Goal: Information Seeking & Learning: Learn about a topic

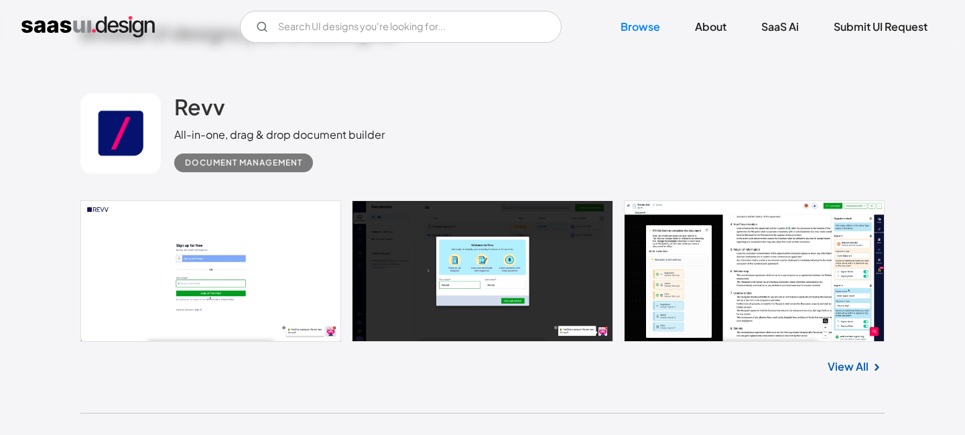
scroll to position [318, 0]
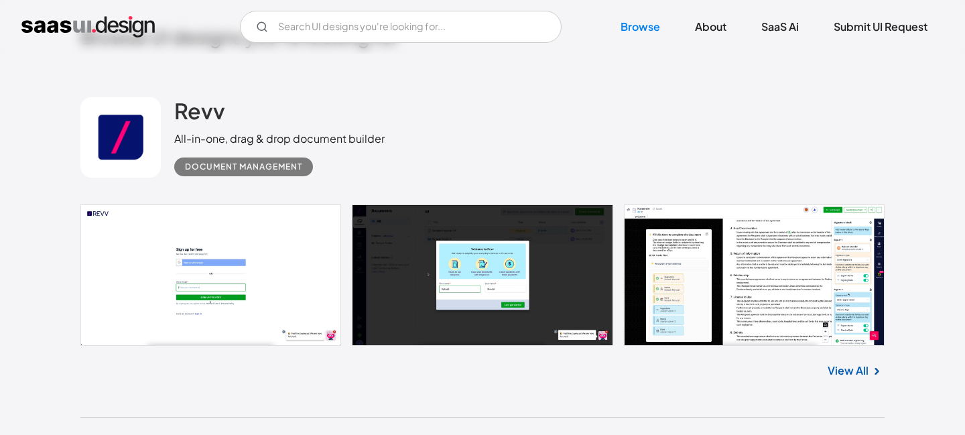
click at [843, 372] on link "View All" at bounding box center [848, 371] width 41 height 16
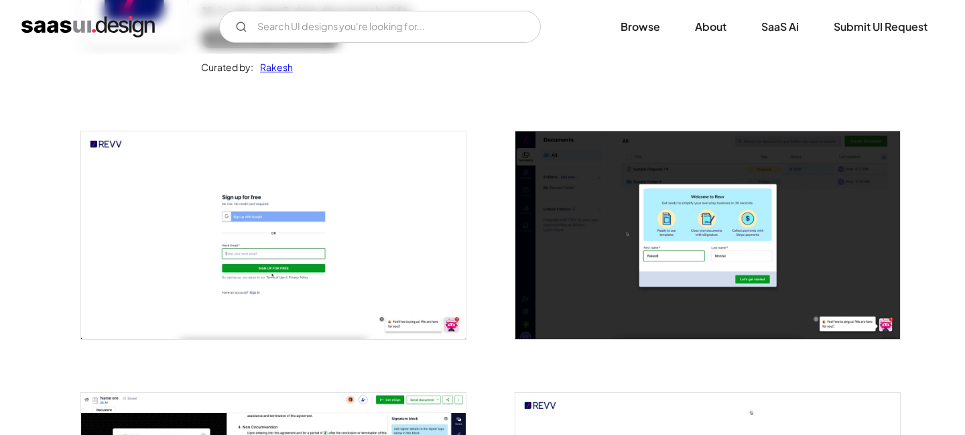
scroll to position [272, 0]
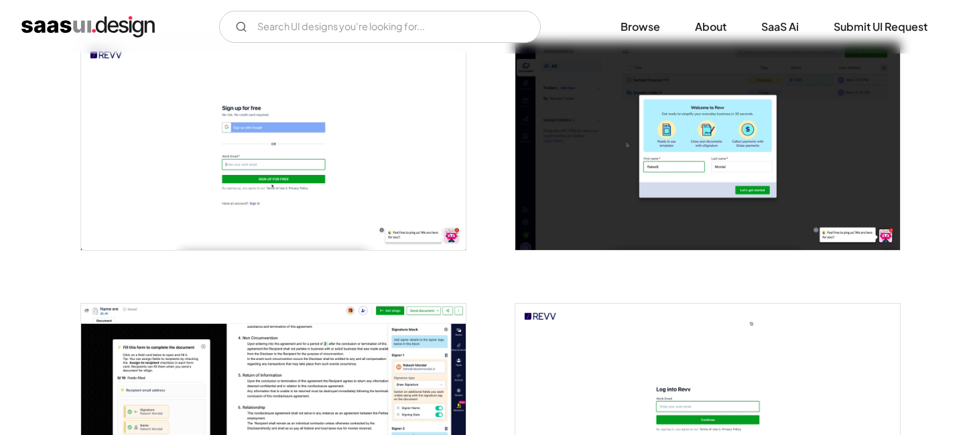
click at [302, 170] on img "open lightbox" at bounding box center [273, 145] width 385 height 207
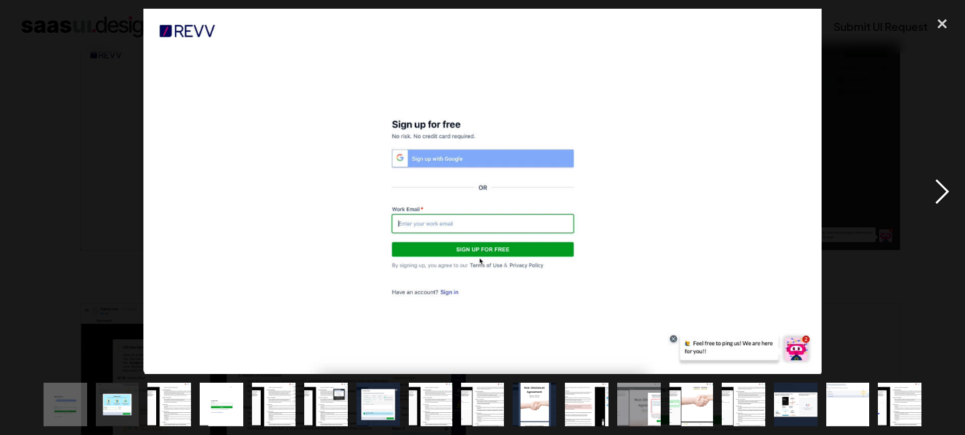
click at [943, 198] on div "next image" at bounding box center [943, 191] width 46 height 365
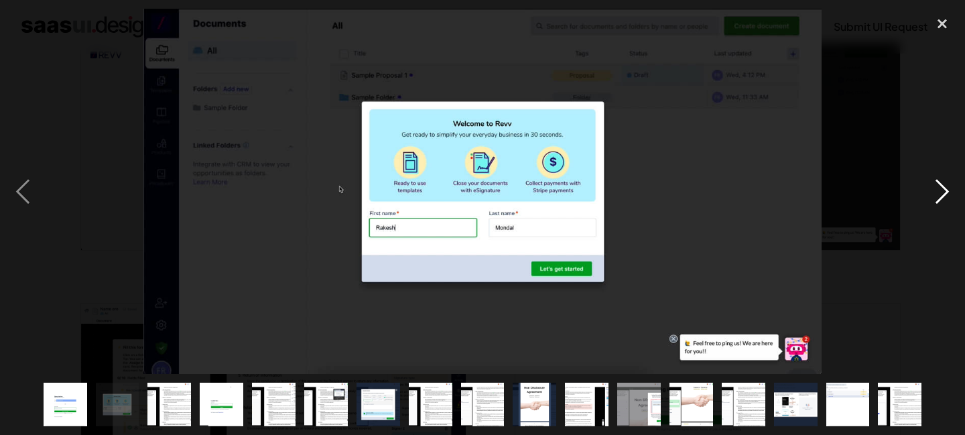
click at [942, 197] on div "next image" at bounding box center [943, 191] width 46 height 365
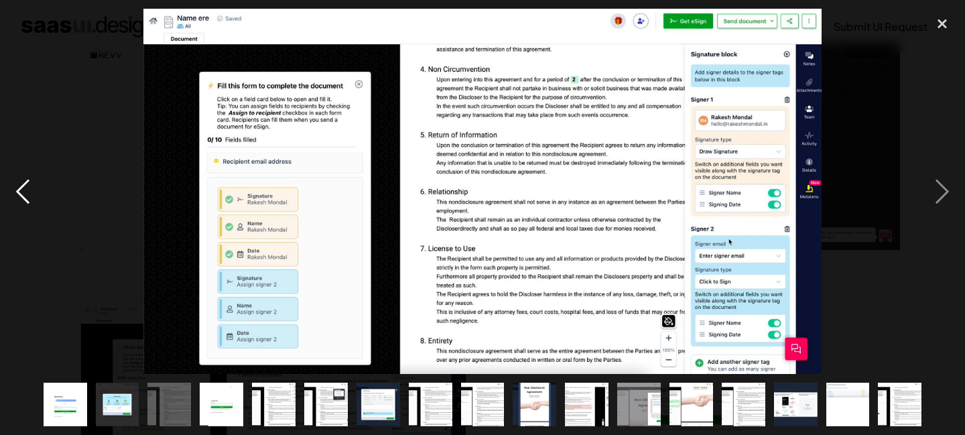
click at [19, 192] on div "previous image" at bounding box center [23, 191] width 46 height 365
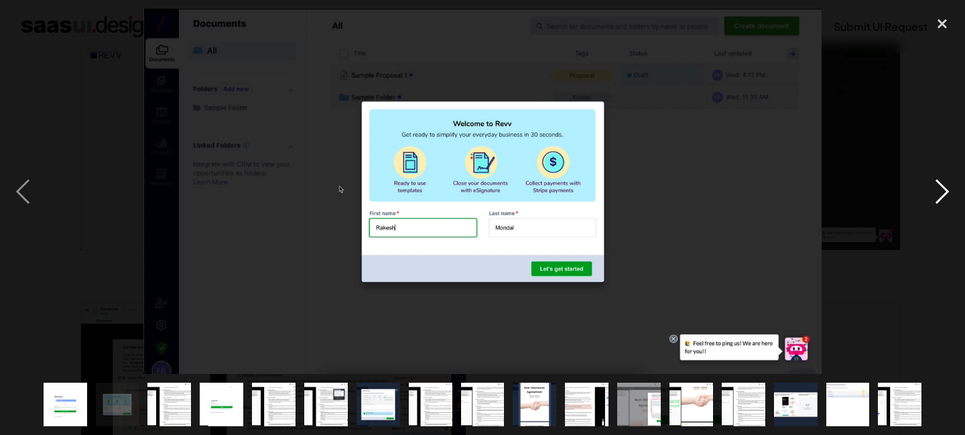
click at [943, 191] on div "next image" at bounding box center [943, 191] width 46 height 365
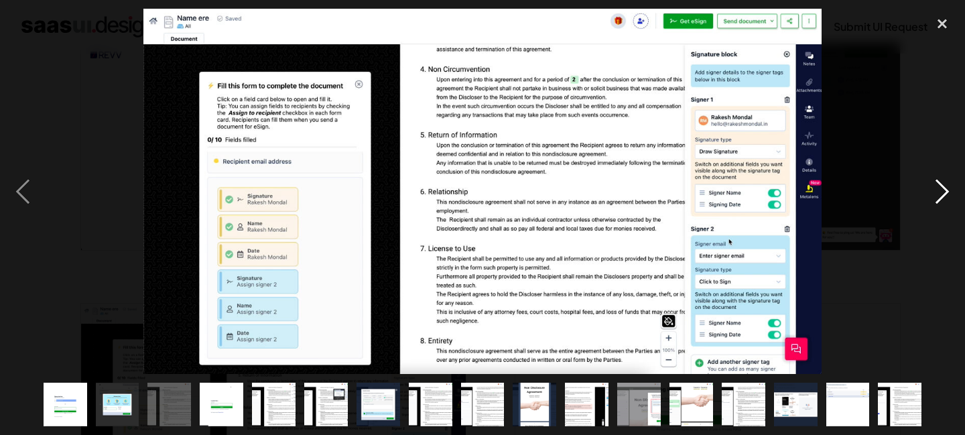
click at [943, 191] on div "next image" at bounding box center [943, 191] width 46 height 365
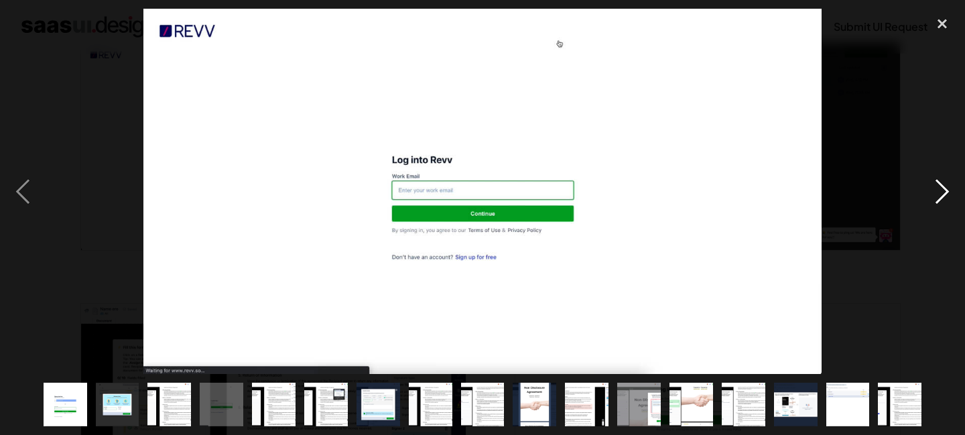
click at [943, 191] on div "next image" at bounding box center [943, 191] width 46 height 365
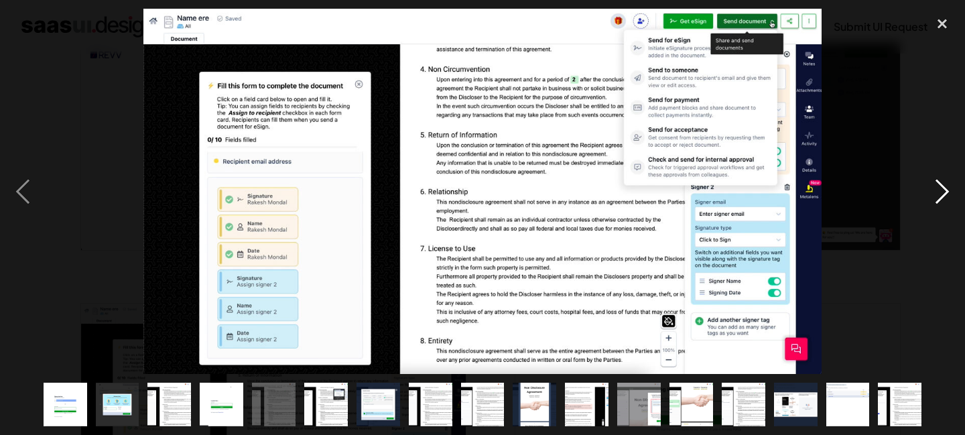
click at [943, 191] on div "next image" at bounding box center [943, 191] width 46 height 365
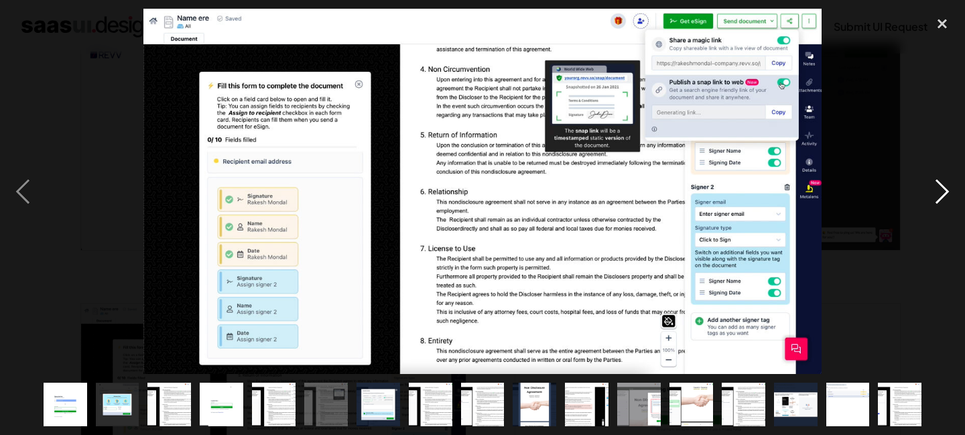
click at [943, 191] on div "next image" at bounding box center [943, 191] width 46 height 365
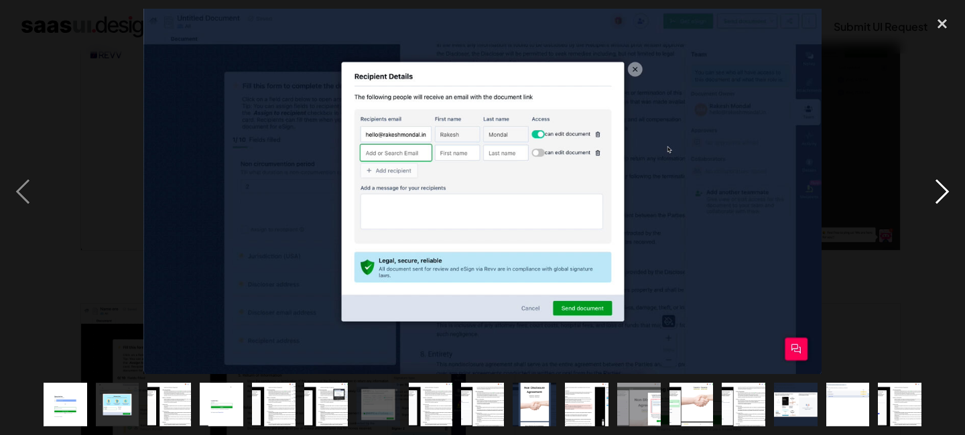
click at [943, 191] on div "next image" at bounding box center [943, 191] width 46 height 365
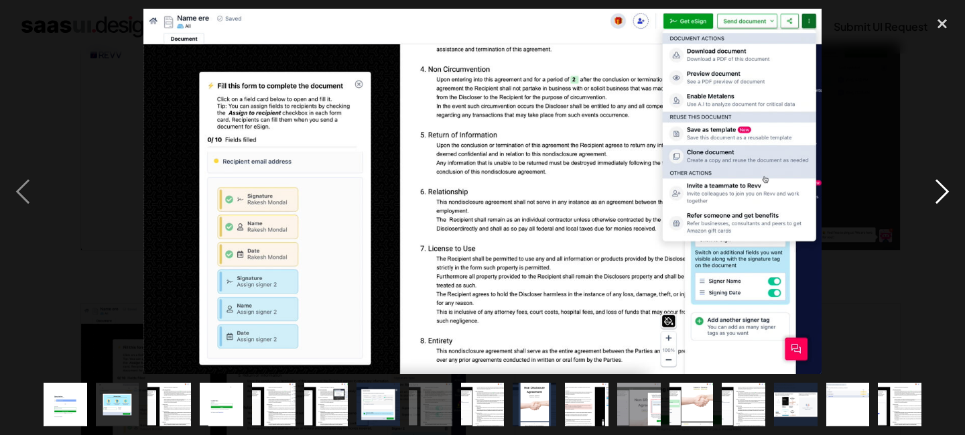
click at [943, 191] on div "next image" at bounding box center [943, 191] width 46 height 365
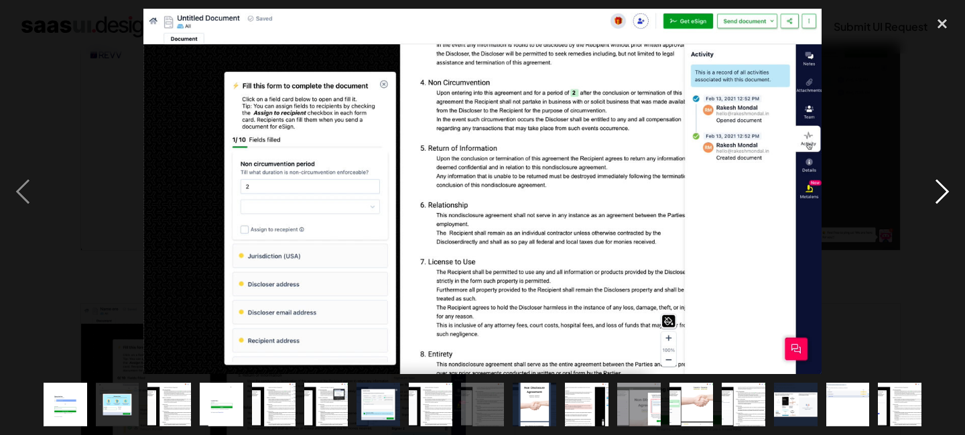
click at [943, 191] on div "next image" at bounding box center [943, 191] width 46 height 365
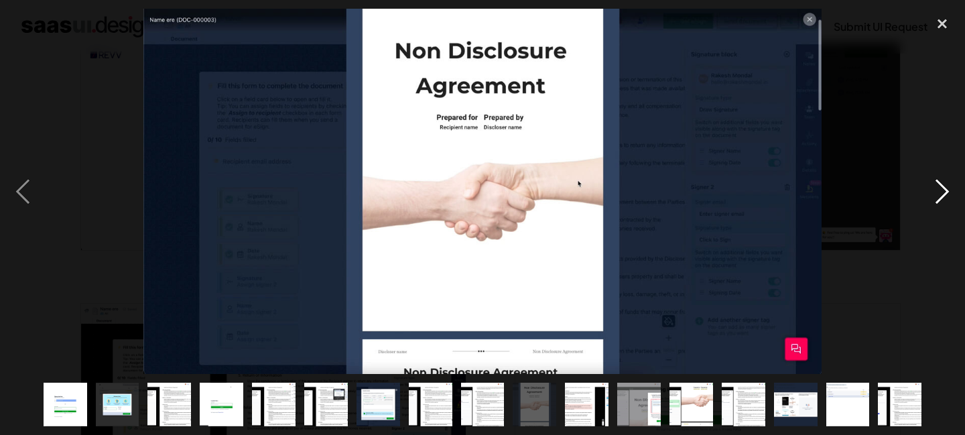
click at [943, 191] on div "next image" at bounding box center [943, 191] width 46 height 365
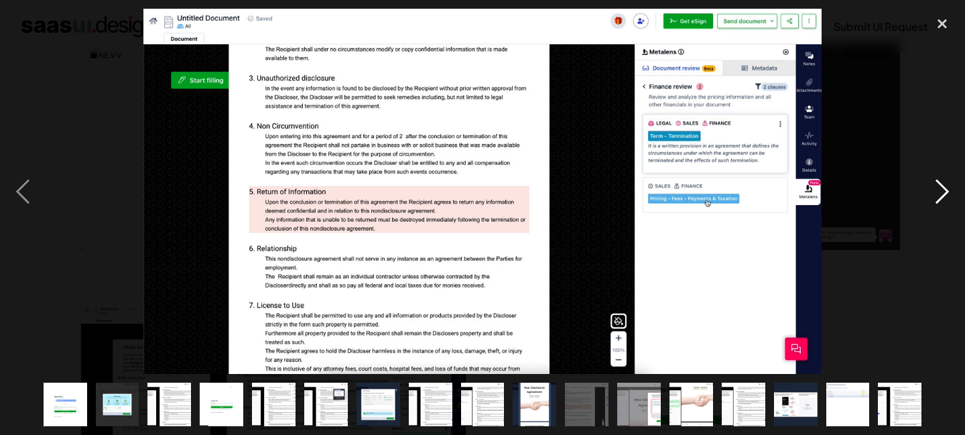
click at [943, 191] on div "next image" at bounding box center [943, 191] width 46 height 365
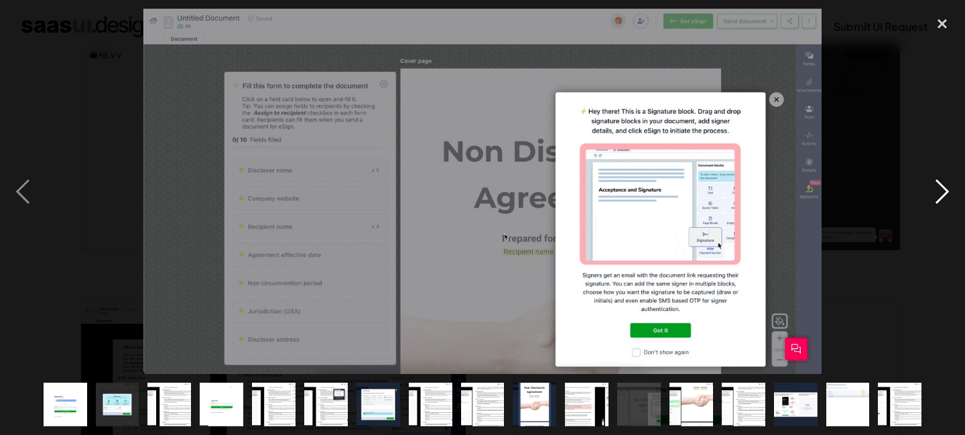
click at [943, 191] on div "next image" at bounding box center [943, 191] width 46 height 365
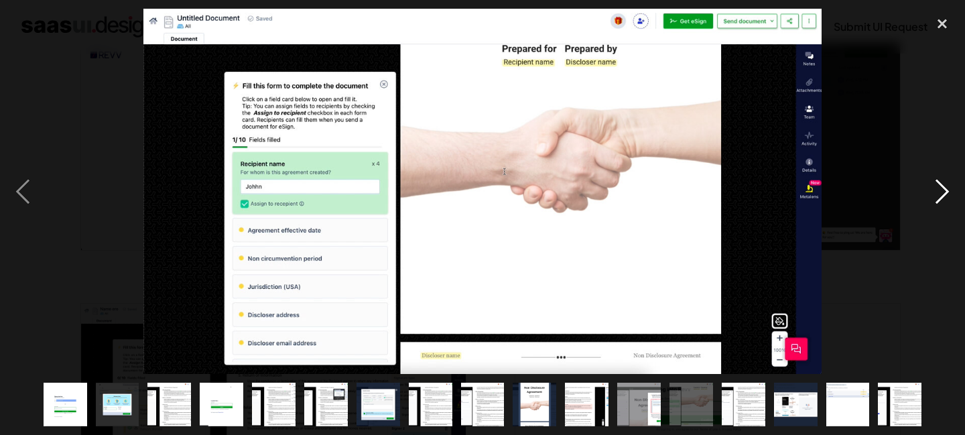
click at [943, 191] on div "next image" at bounding box center [943, 191] width 46 height 365
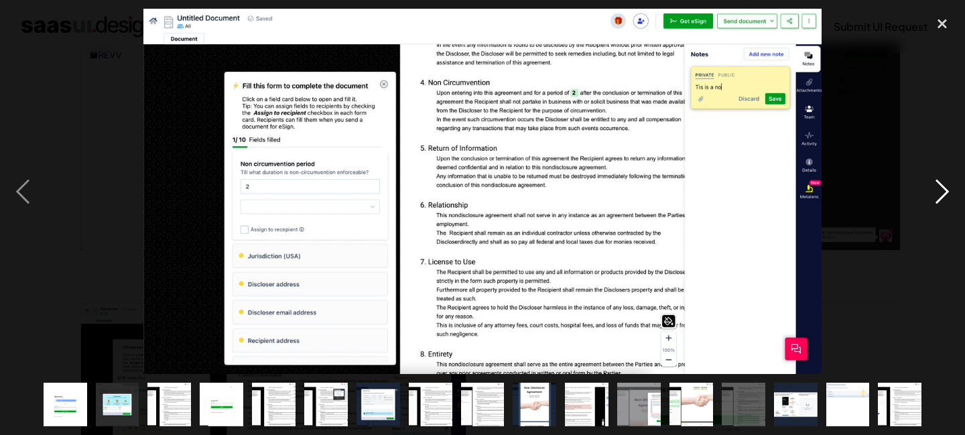
click at [943, 191] on div "next image" at bounding box center [943, 191] width 46 height 365
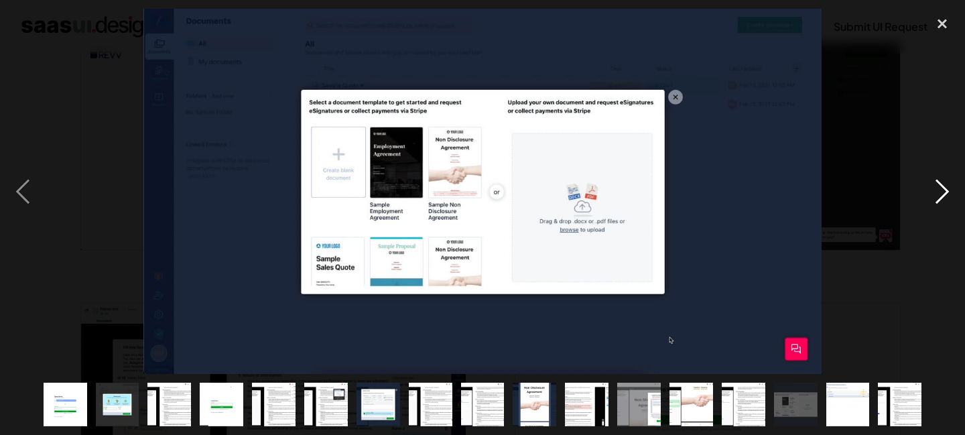
click at [943, 191] on div "next image" at bounding box center [943, 191] width 46 height 365
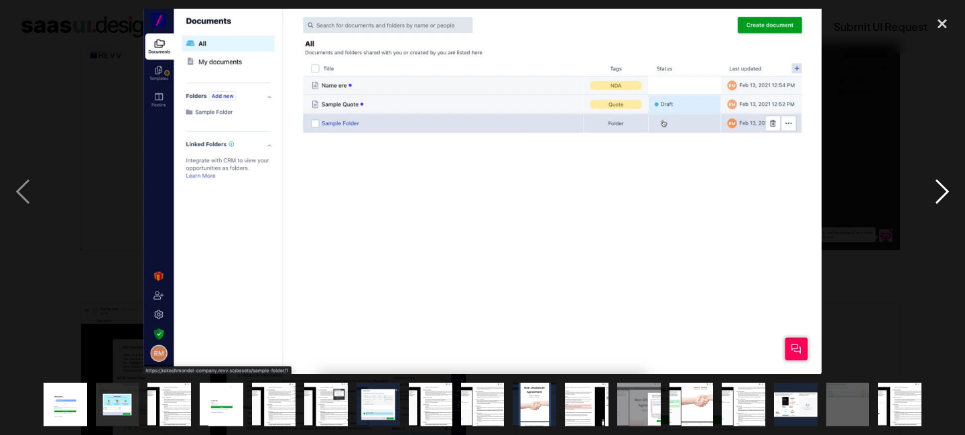
click at [943, 191] on div "next image" at bounding box center [943, 191] width 46 height 365
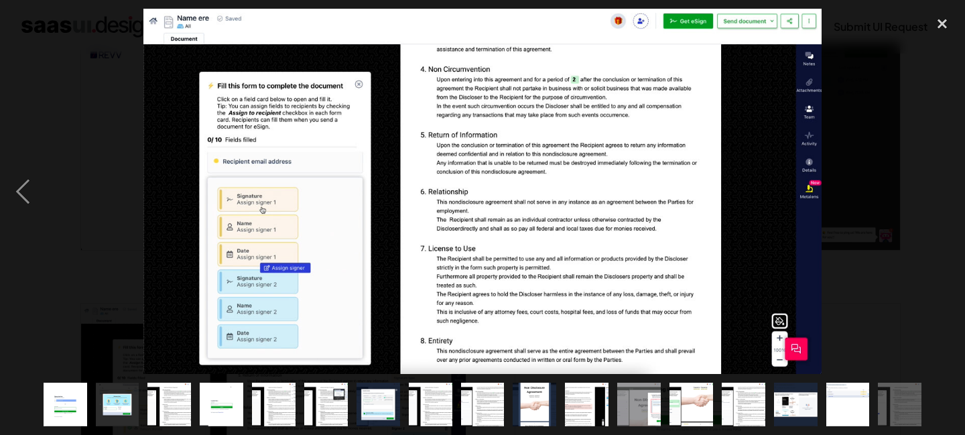
click at [943, 191] on div "next image" at bounding box center [943, 191] width 46 height 365
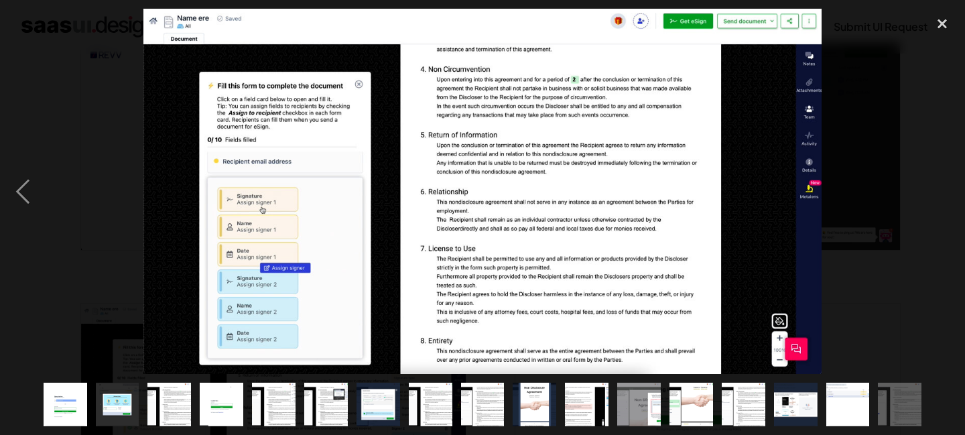
click at [929, 257] on div "next image" at bounding box center [943, 191] width 46 height 365
click at [946, 23] on div "close lightbox" at bounding box center [943, 23] width 46 height 29
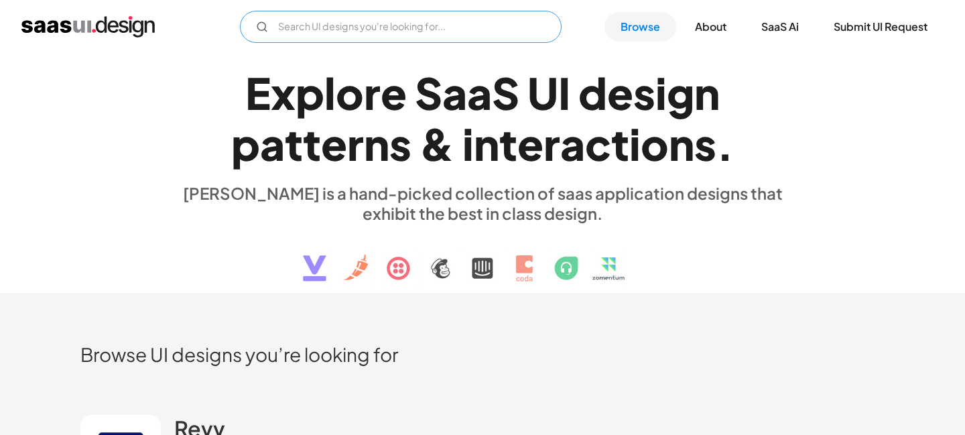
click at [343, 32] on input "Email Form" at bounding box center [401, 27] width 322 height 32
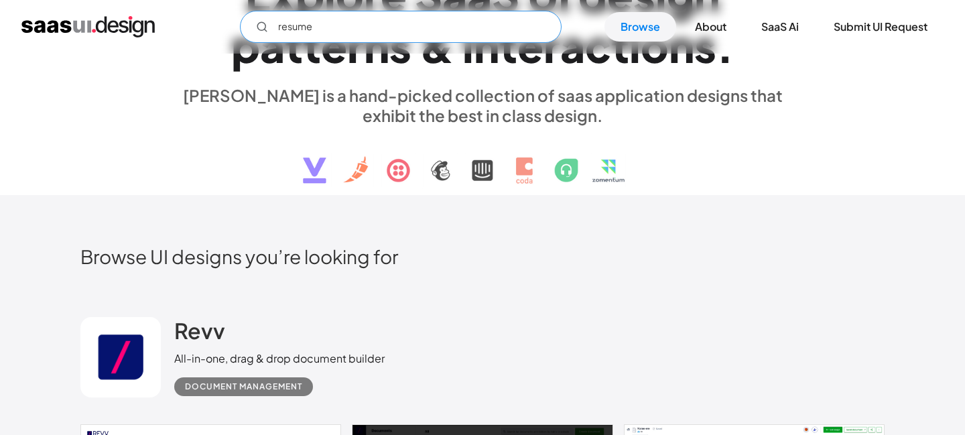
scroll to position [121, 0]
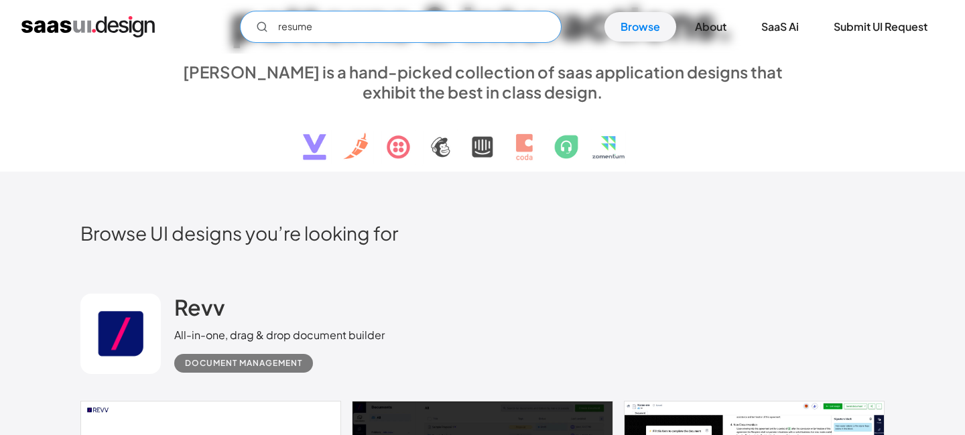
type input "resume"
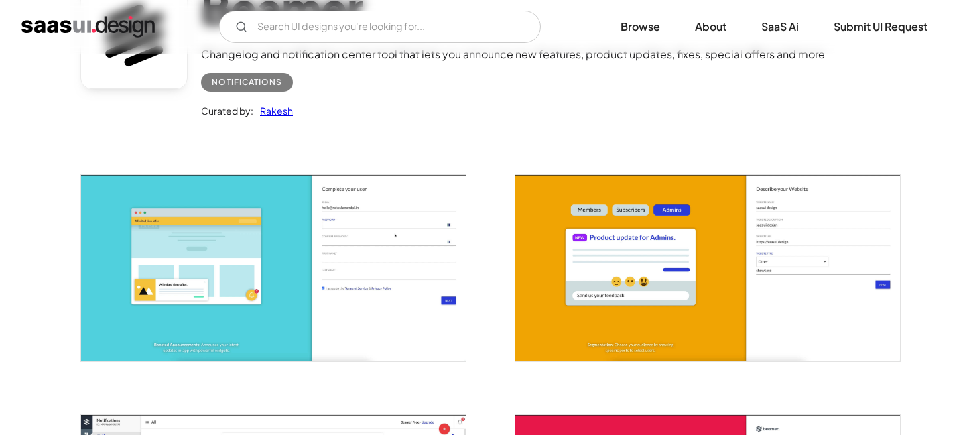
scroll to position [290, 0]
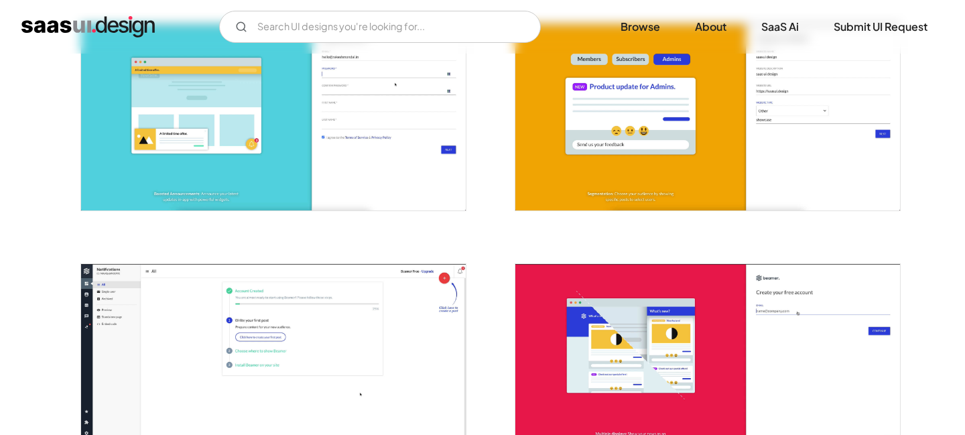
click at [274, 160] on img "open lightbox" at bounding box center [273, 117] width 385 height 186
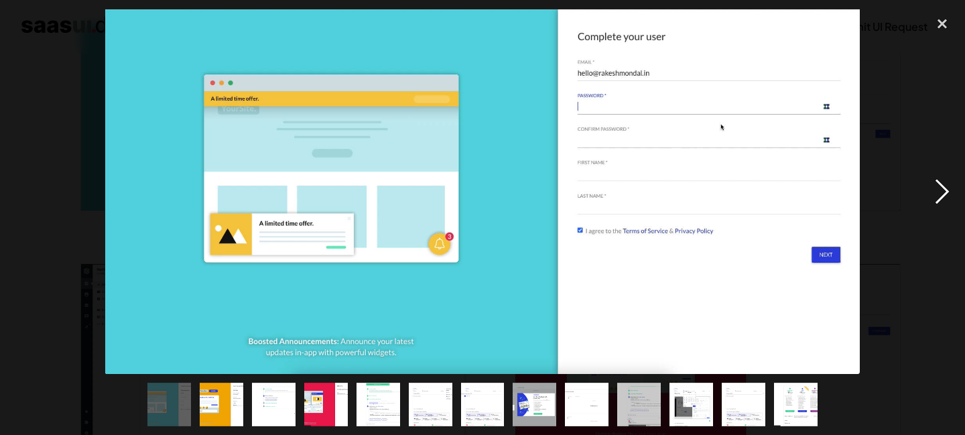
click at [951, 182] on div "next image" at bounding box center [943, 191] width 46 height 365
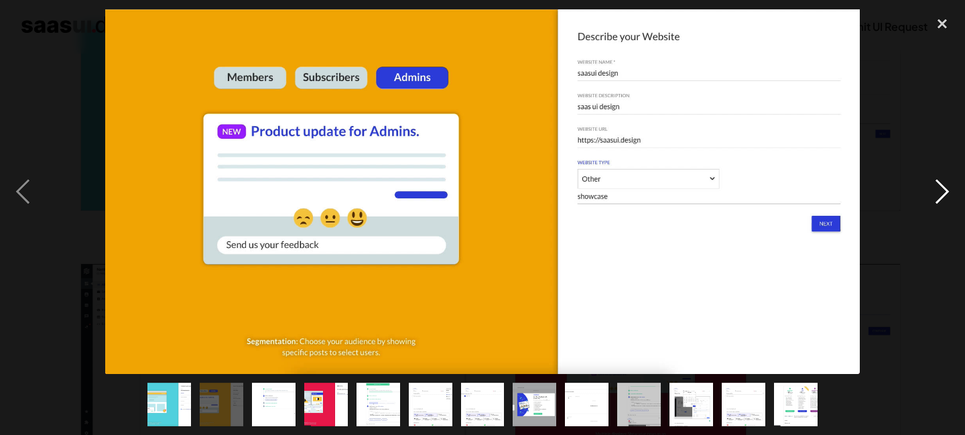
click at [951, 182] on div "next image" at bounding box center [943, 191] width 46 height 365
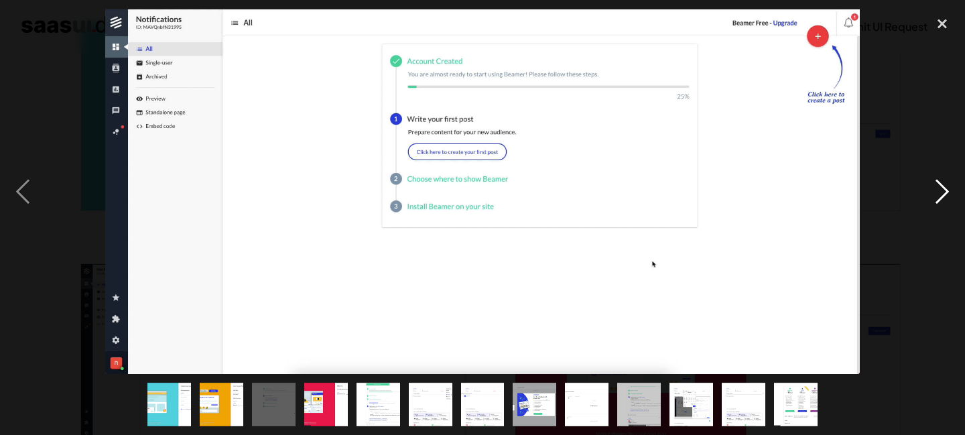
click at [950, 186] on div "next image" at bounding box center [943, 191] width 46 height 365
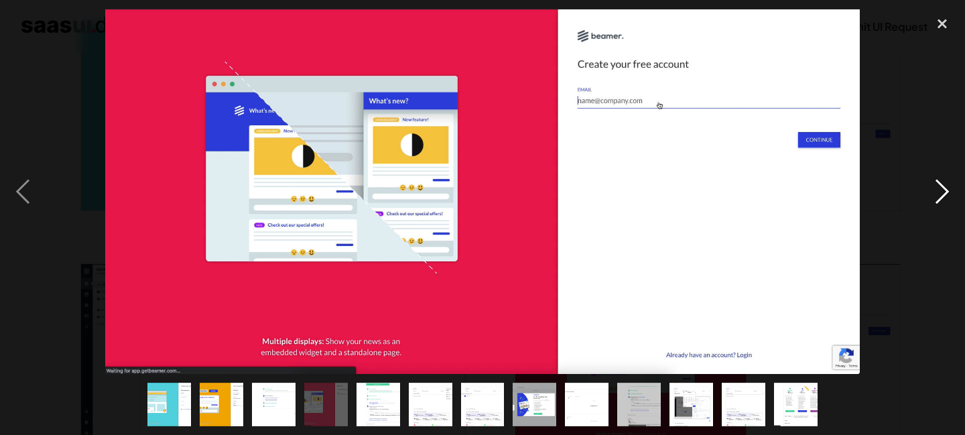
click at [950, 186] on div "next image" at bounding box center [943, 191] width 46 height 365
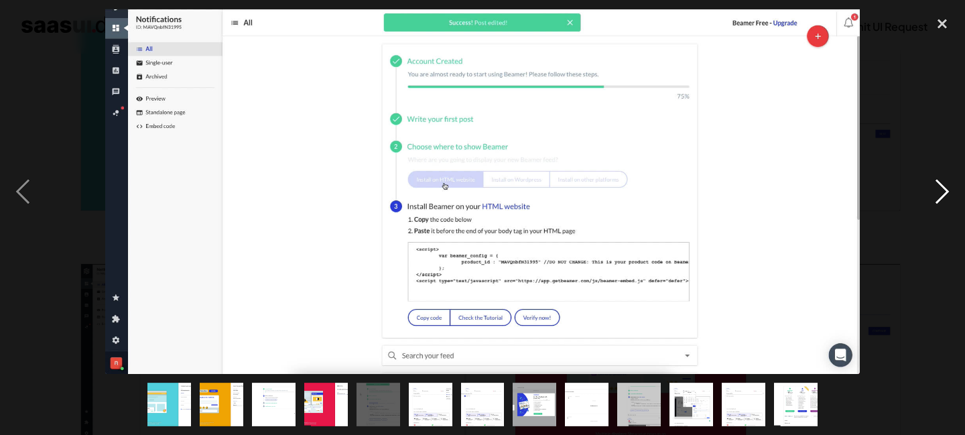
click at [950, 186] on div "next image" at bounding box center [943, 191] width 46 height 365
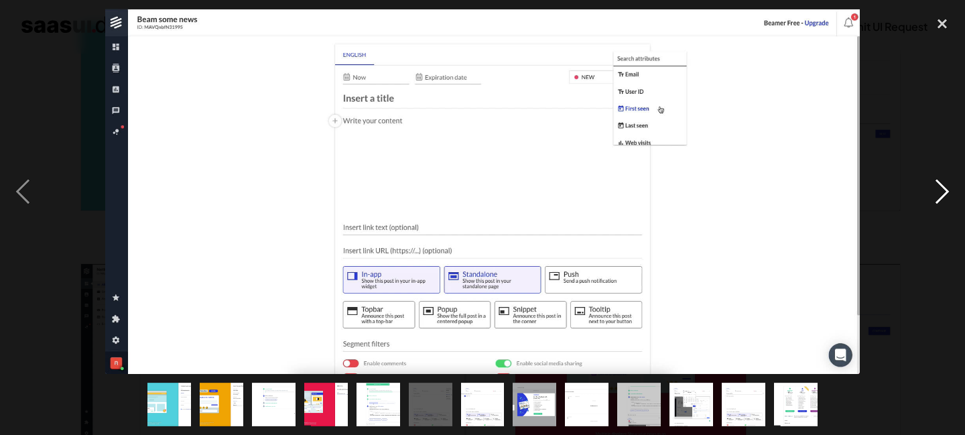
click at [950, 186] on div "next image" at bounding box center [943, 191] width 46 height 365
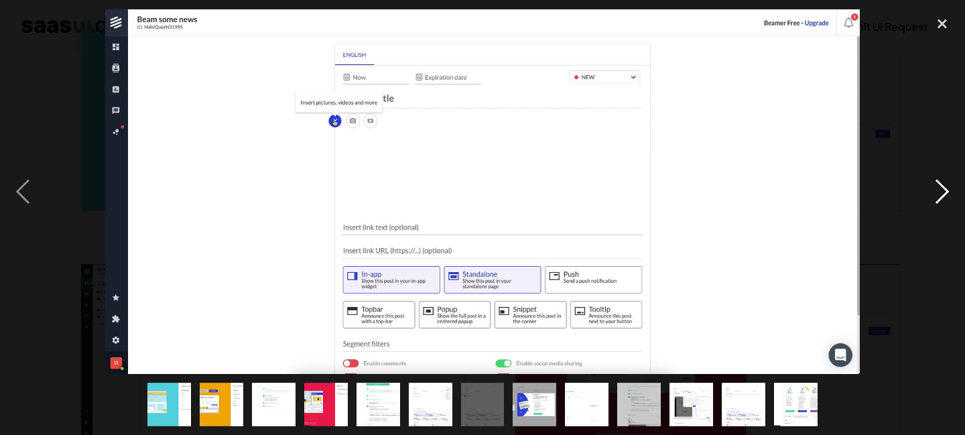
click at [950, 186] on div "next image" at bounding box center [943, 191] width 46 height 365
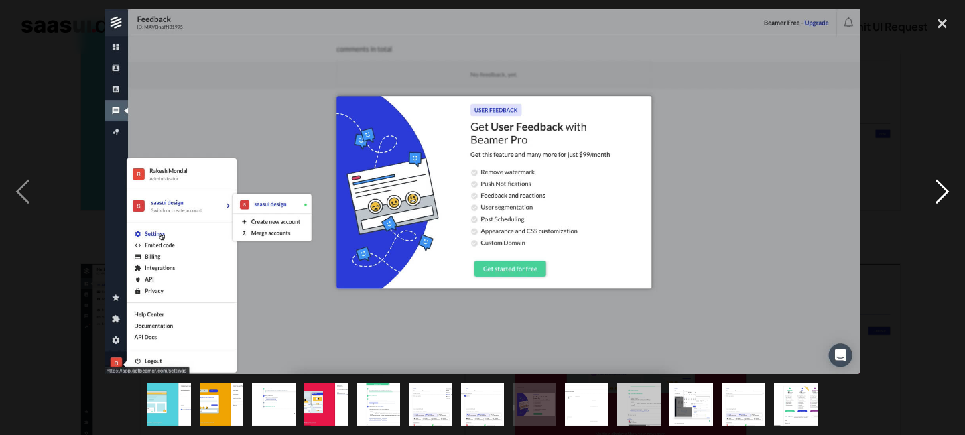
click at [950, 186] on div "next image" at bounding box center [943, 191] width 46 height 365
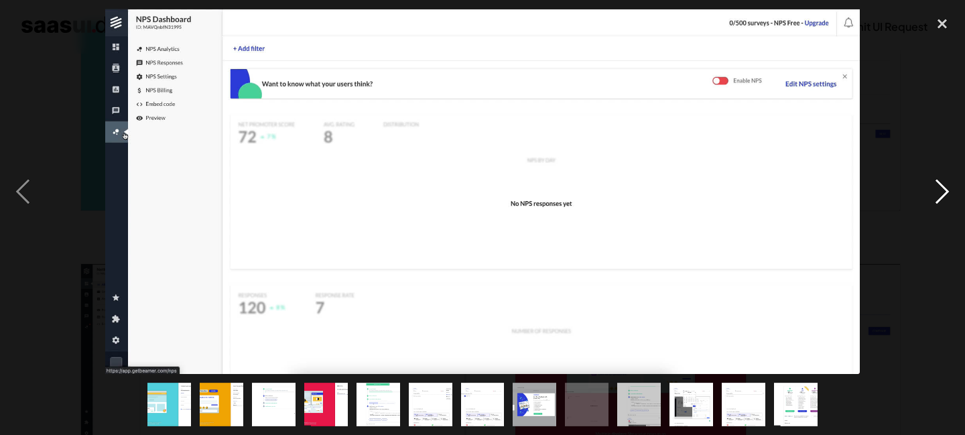
click at [950, 186] on div "next image" at bounding box center [943, 191] width 46 height 365
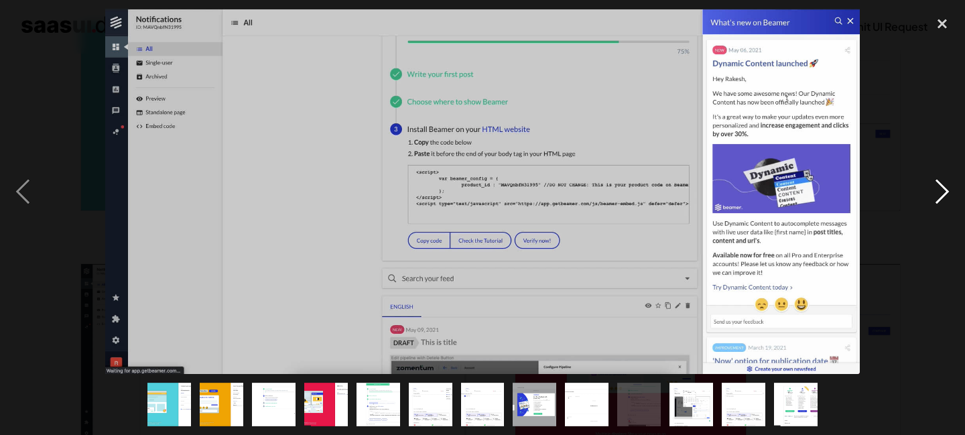
click at [950, 186] on div "next image" at bounding box center [943, 191] width 46 height 365
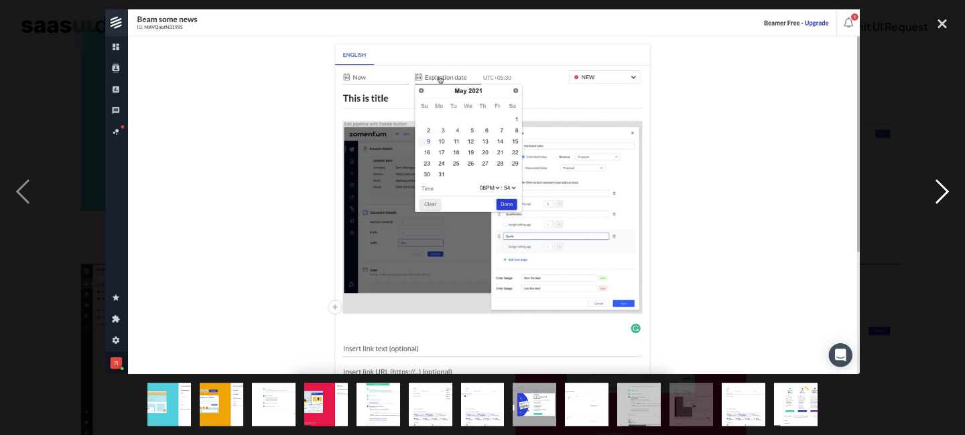
click at [950, 186] on div "next image" at bounding box center [943, 191] width 46 height 365
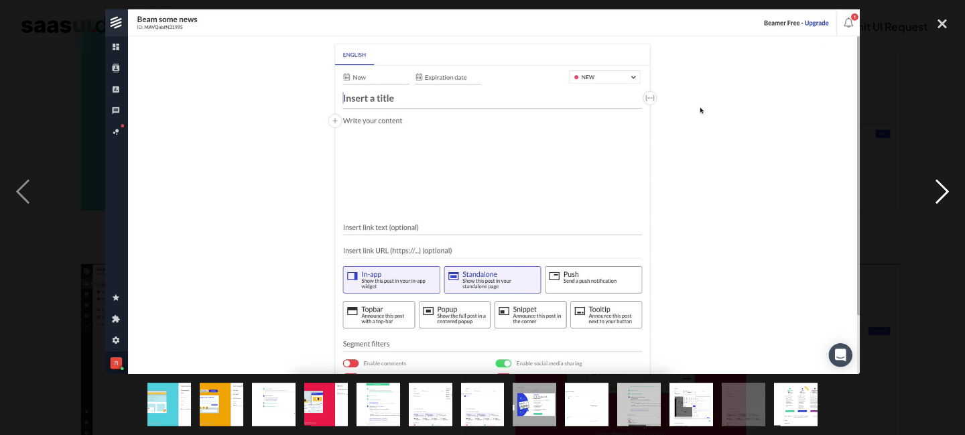
click at [950, 186] on div "next image" at bounding box center [943, 191] width 46 height 365
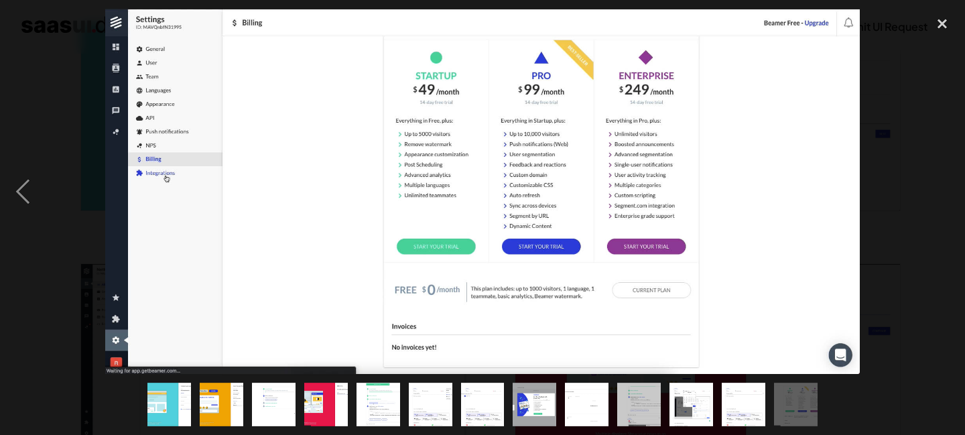
click at [950, 186] on div "next image" at bounding box center [943, 191] width 46 height 365
click at [937, 256] on div "next image" at bounding box center [943, 191] width 46 height 365
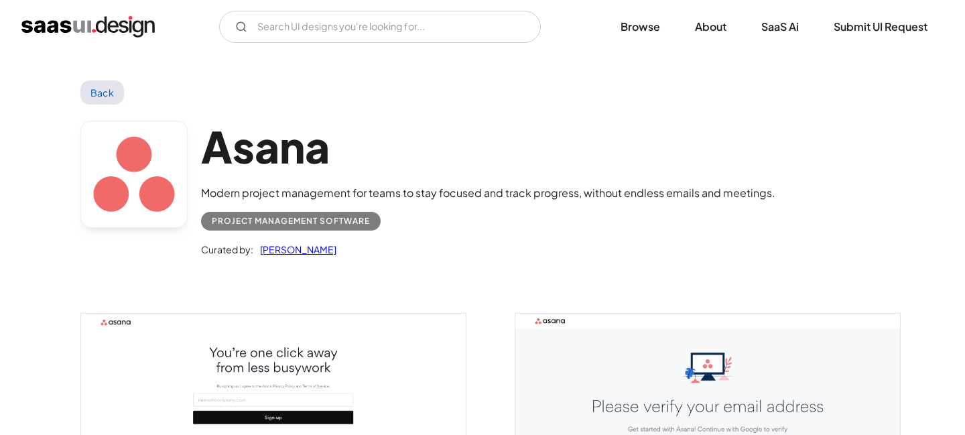
scroll to position [225, 0]
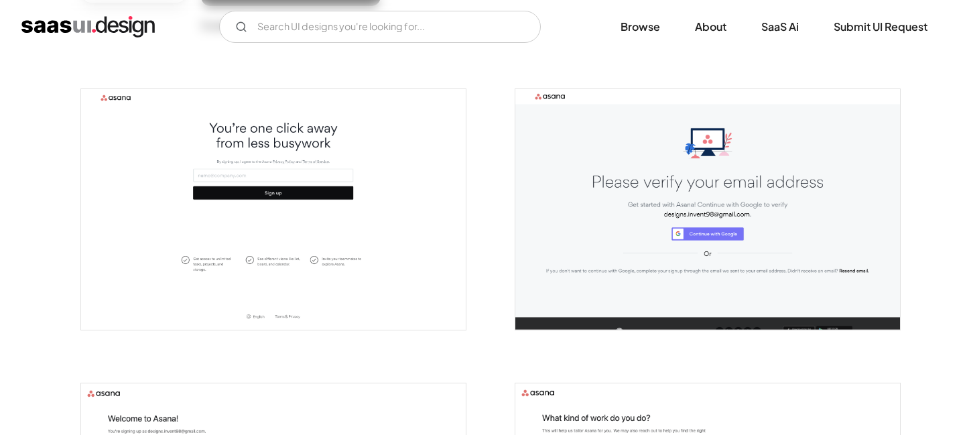
click at [266, 184] on img "open lightbox" at bounding box center [273, 209] width 385 height 241
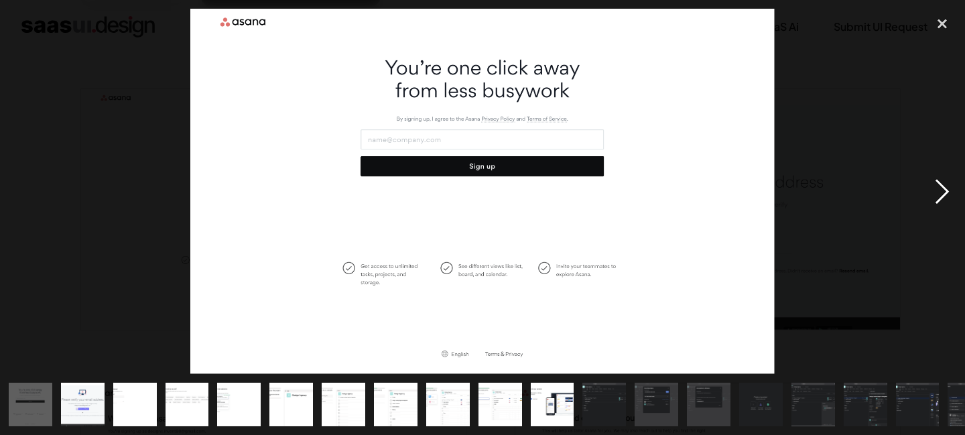
click at [943, 188] on div "next image" at bounding box center [943, 191] width 46 height 365
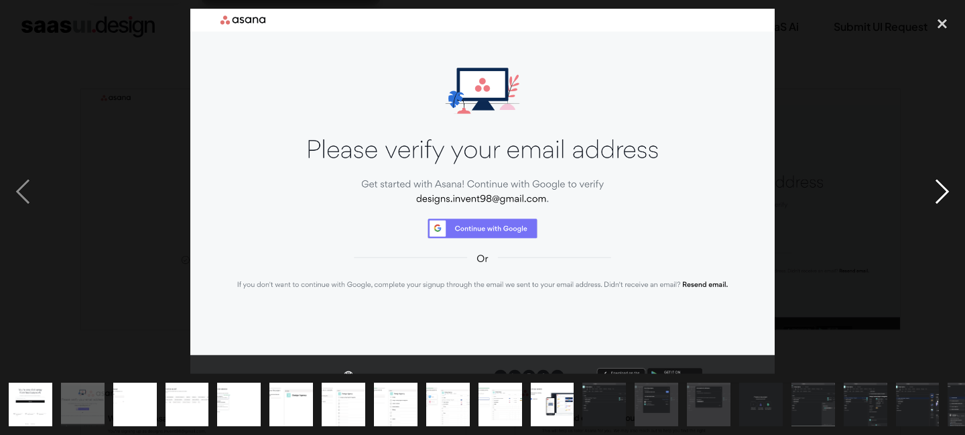
click at [943, 188] on div "next image" at bounding box center [943, 191] width 46 height 365
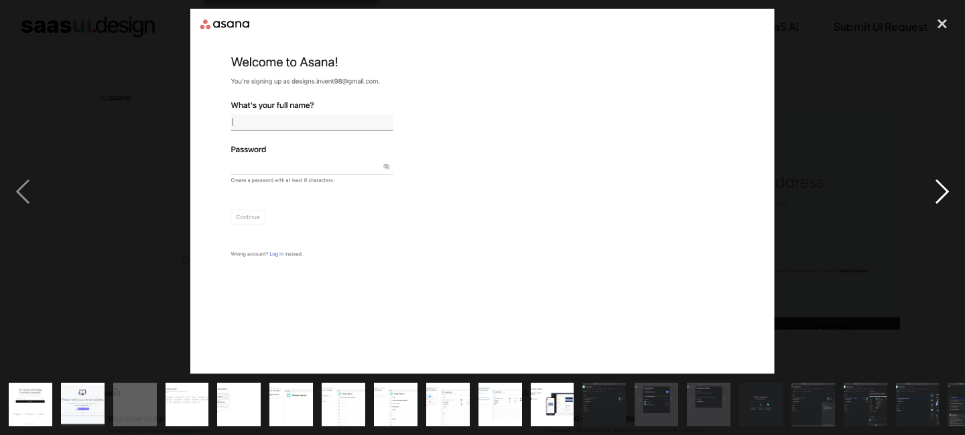
click at [943, 188] on div "next image" at bounding box center [943, 191] width 46 height 365
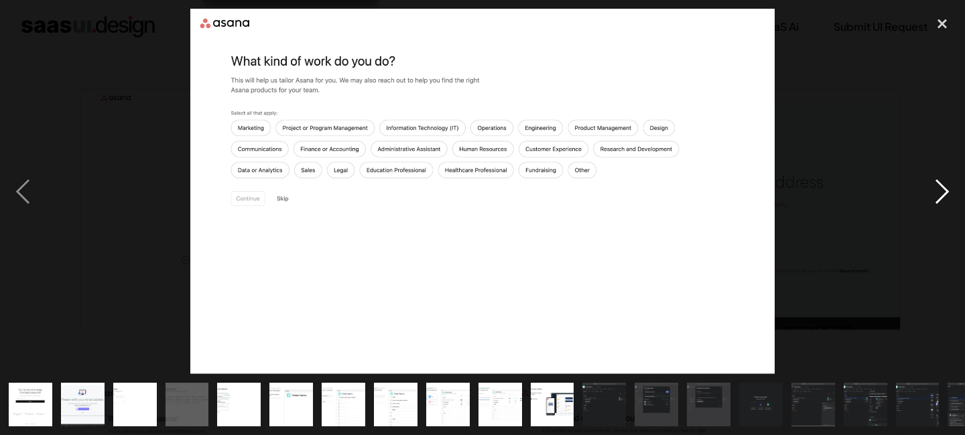
click at [943, 188] on div "next image" at bounding box center [943, 191] width 46 height 365
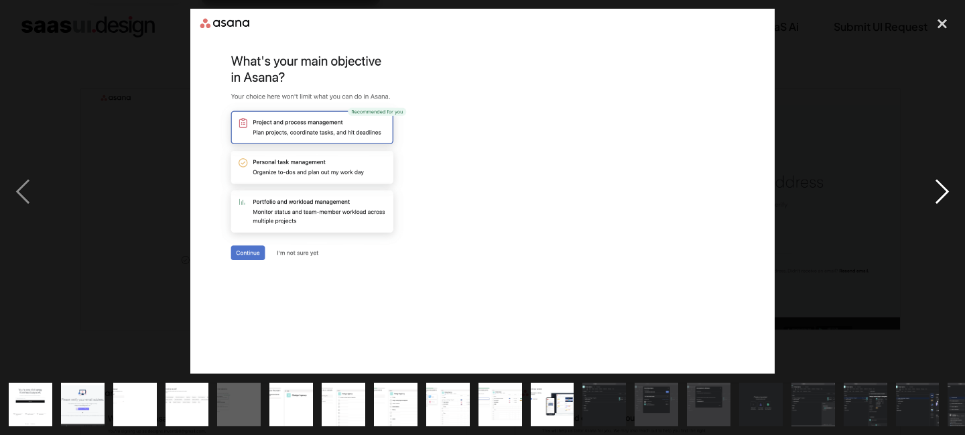
click at [943, 188] on div "next image" at bounding box center [943, 191] width 46 height 365
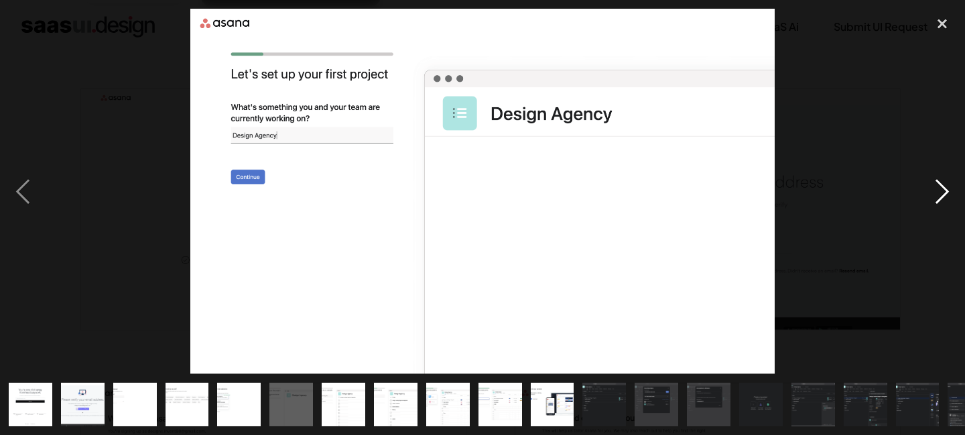
click at [943, 188] on div "next image" at bounding box center [943, 191] width 46 height 365
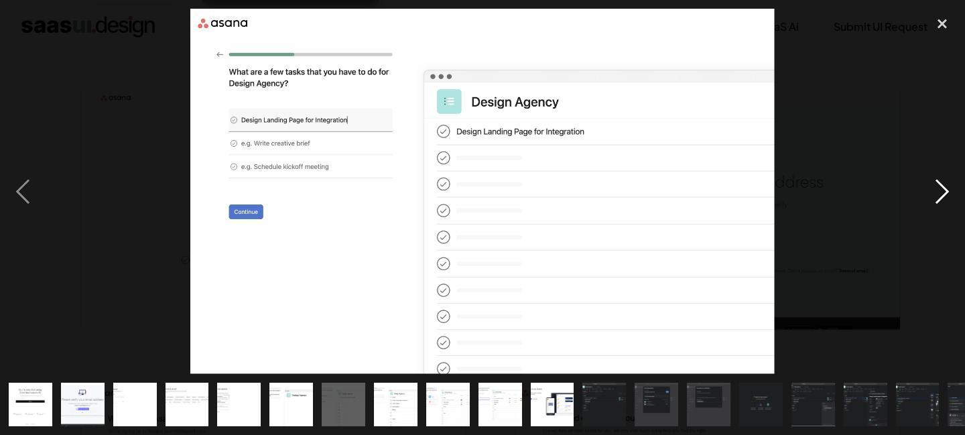
click at [943, 188] on div "next image" at bounding box center [943, 191] width 46 height 365
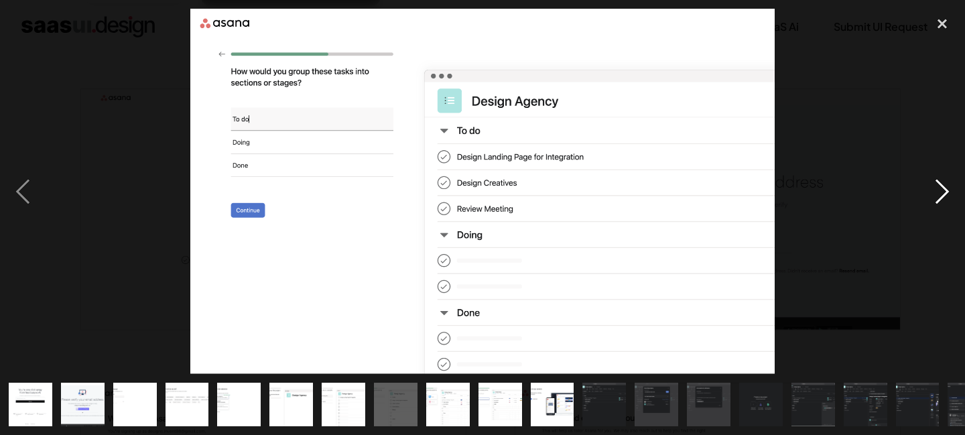
click at [943, 188] on div "next image" at bounding box center [943, 191] width 46 height 365
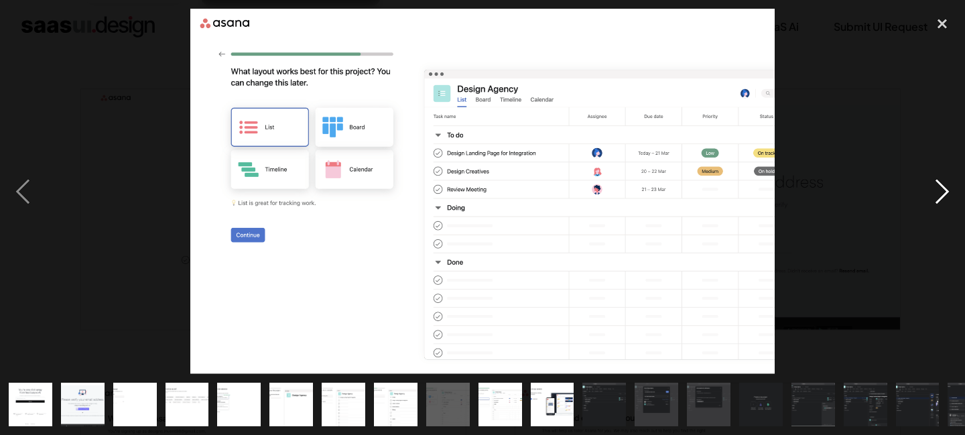
click at [943, 188] on div "next image" at bounding box center [943, 191] width 46 height 365
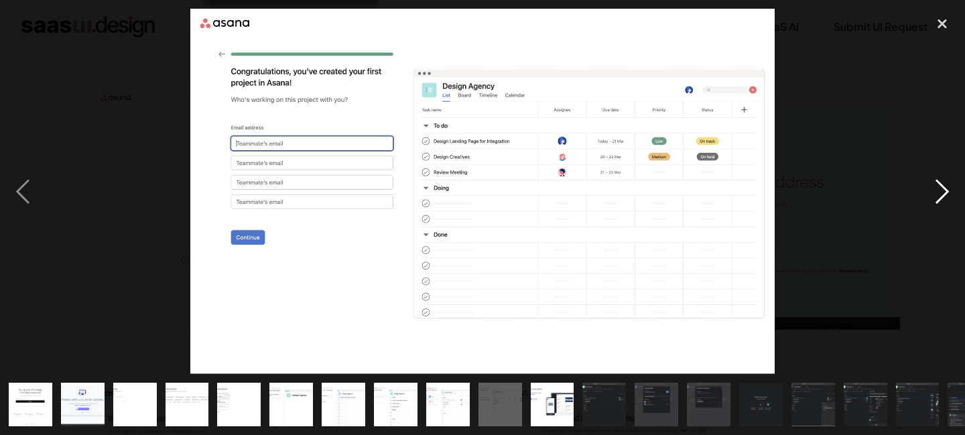
click at [943, 188] on div "next image" at bounding box center [943, 191] width 46 height 365
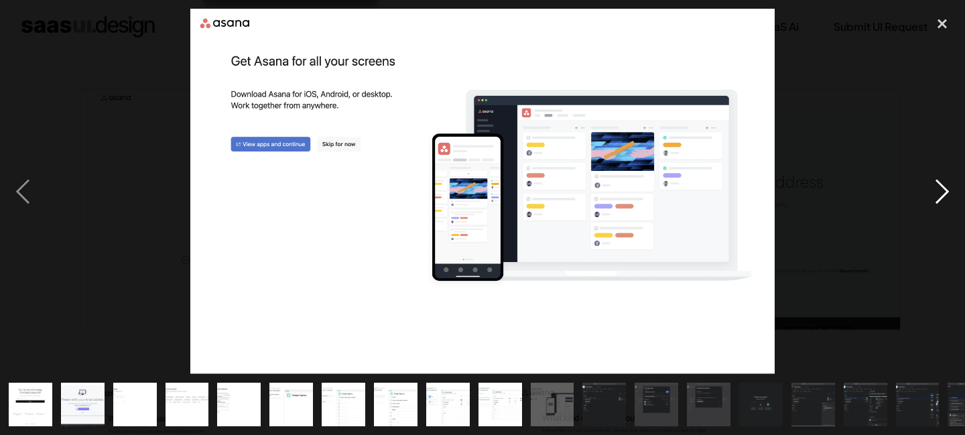
click at [943, 188] on div "next image" at bounding box center [943, 191] width 46 height 365
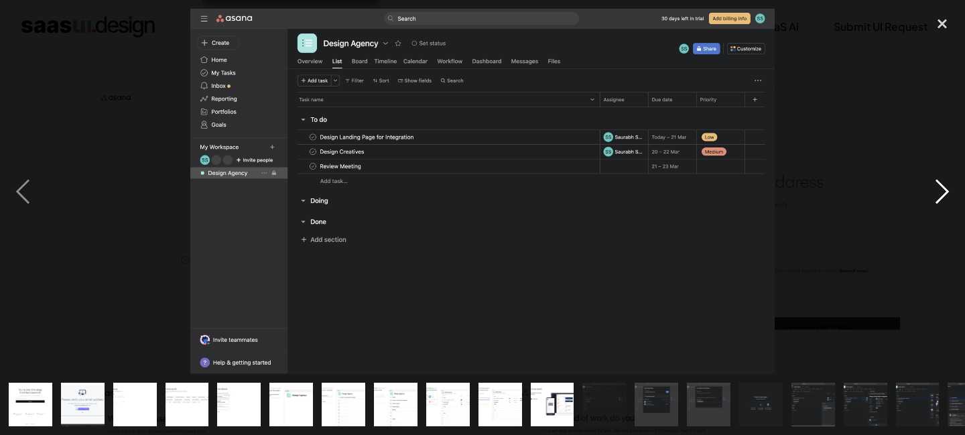
click at [943, 188] on div "next image" at bounding box center [943, 191] width 46 height 365
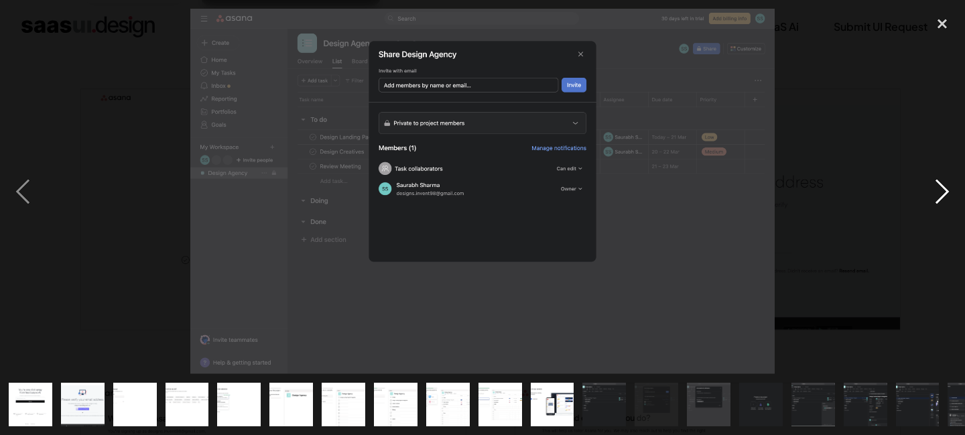
click at [943, 188] on div "next image" at bounding box center [943, 191] width 46 height 365
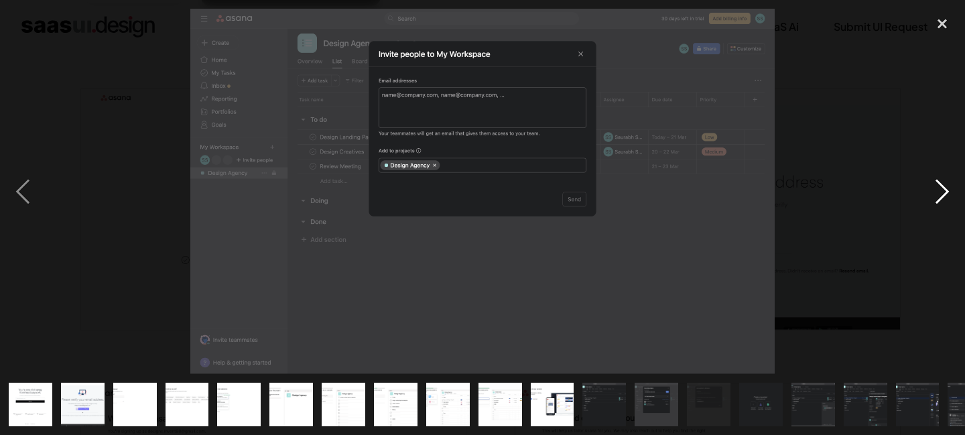
click at [943, 188] on div "next image" at bounding box center [943, 191] width 46 height 365
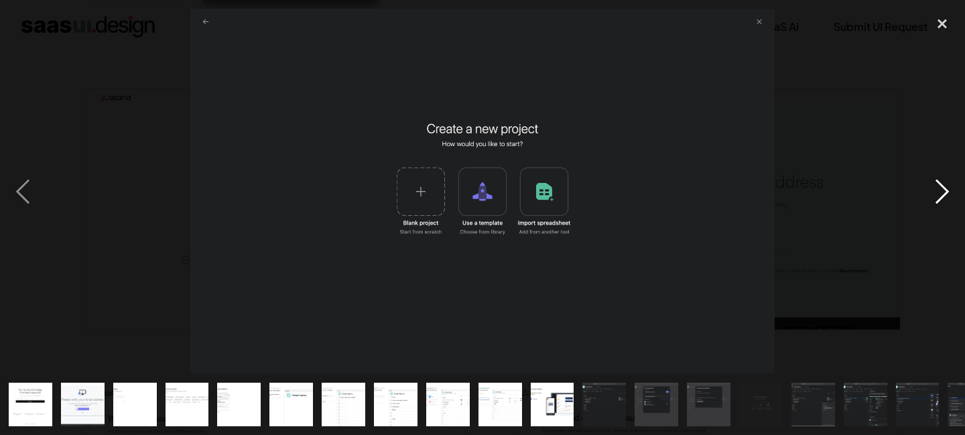
click at [943, 188] on div "next image" at bounding box center [943, 191] width 46 height 365
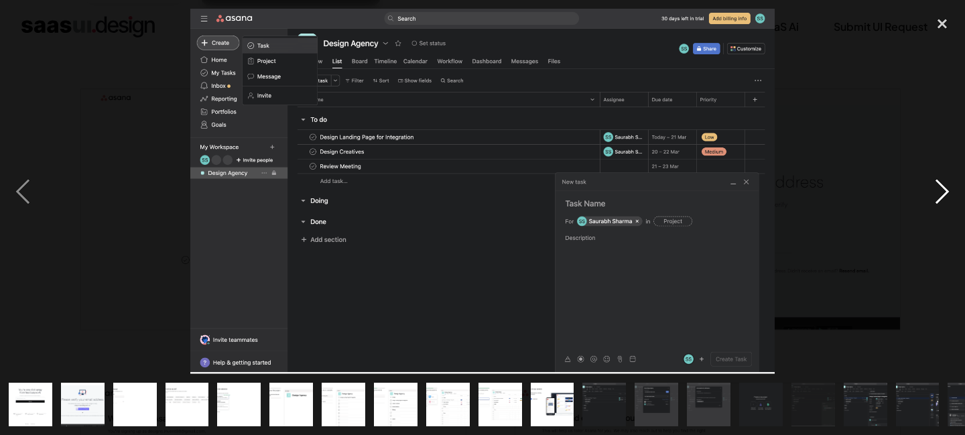
click at [943, 188] on div "next image" at bounding box center [943, 191] width 46 height 365
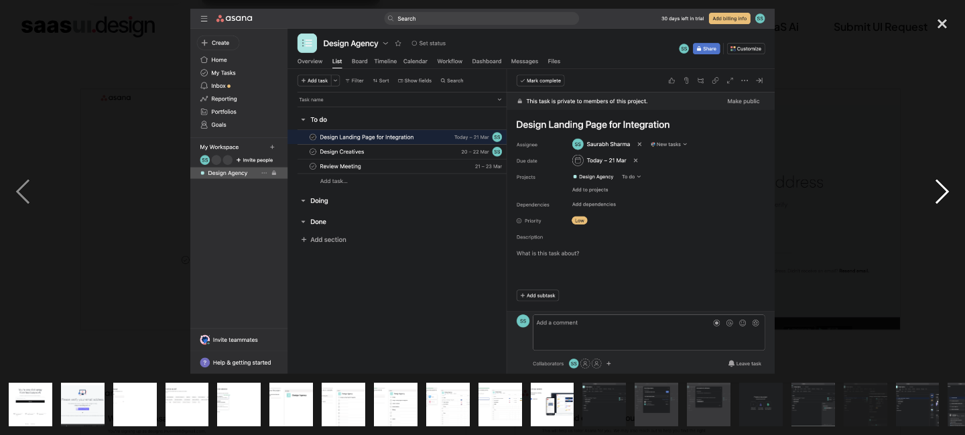
click at [943, 188] on div "next image" at bounding box center [943, 191] width 46 height 365
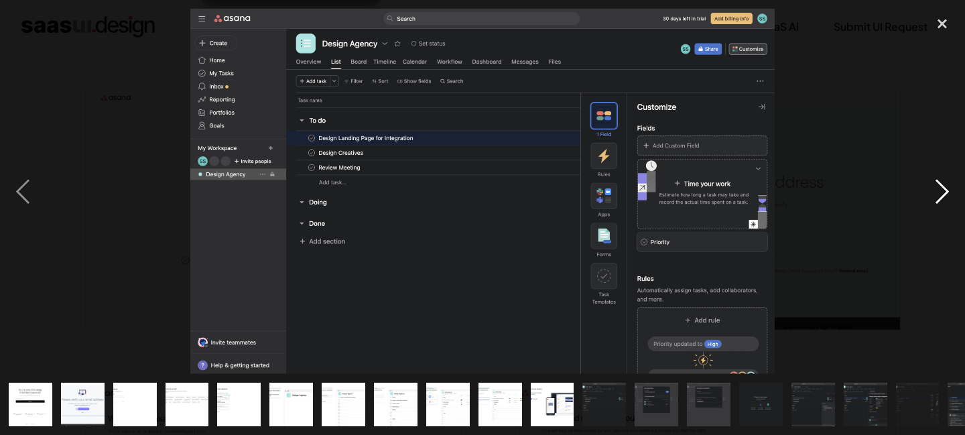
click at [943, 188] on div "next image" at bounding box center [943, 191] width 46 height 365
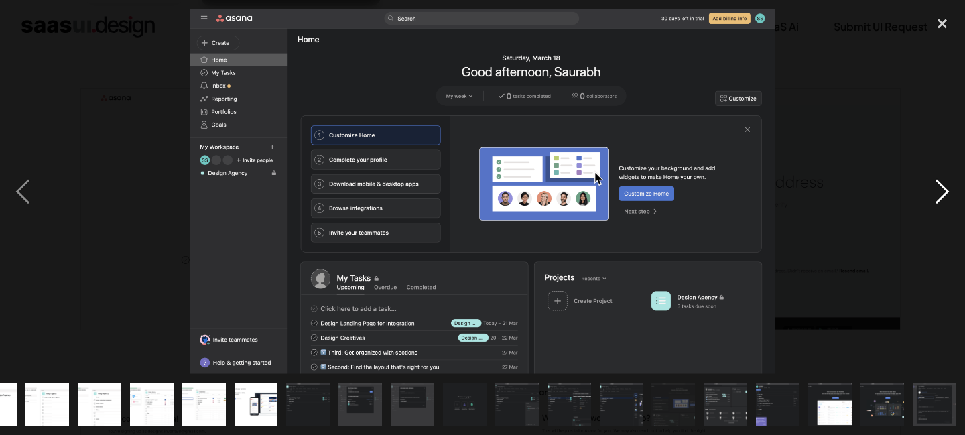
scroll to position [0, 296]
click at [943, 187] on div "next image" at bounding box center [943, 191] width 46 height 365
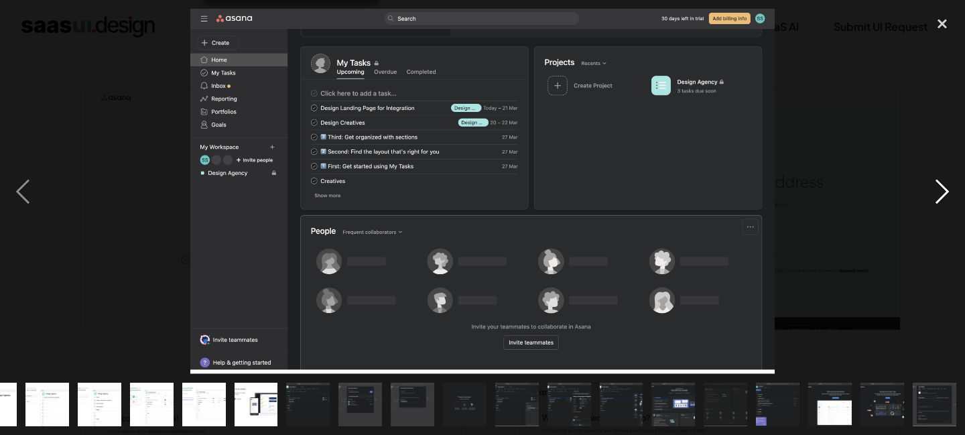
click at [943, 187] on div "next image" at bounding box center [943, 191] width 46 height 365
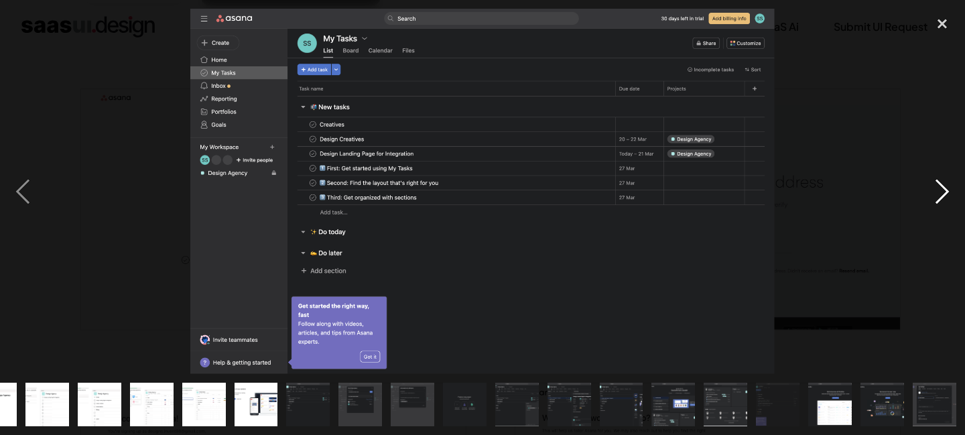
click at [943, 187] on div "next image" at bounding box center [943, 191] width 46 height 365
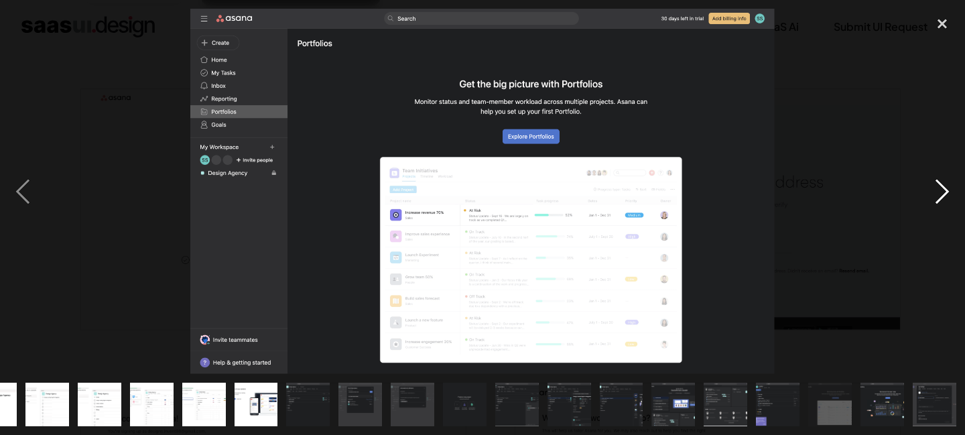
click at [943, 187] on div "next image" at bounding box center [943, 191] width 46 height 365
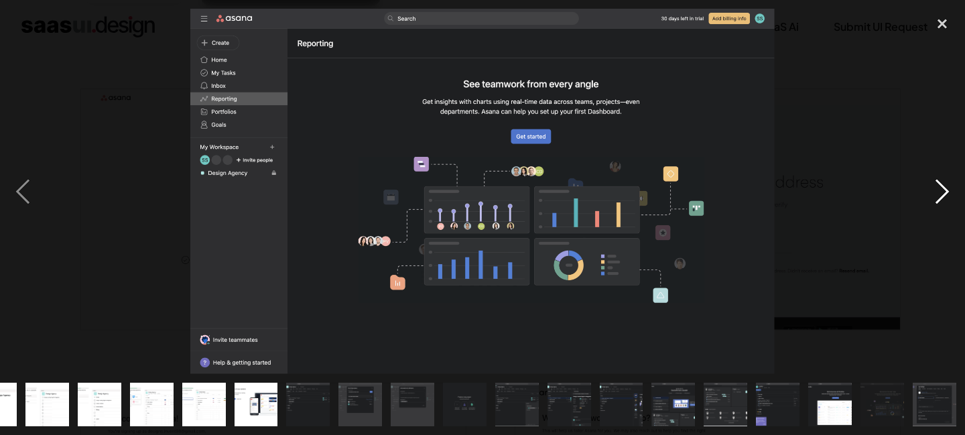
click at [943, 187] on div "next image" at bounding box center [943, 191] width 46 height 365
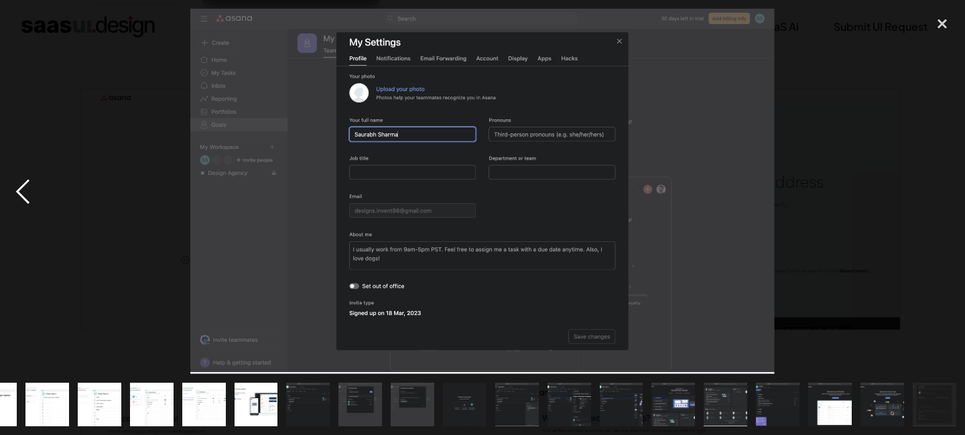
click at [34, 201] on div "previous image" at bounding box center [23, 191] width 46 height 365
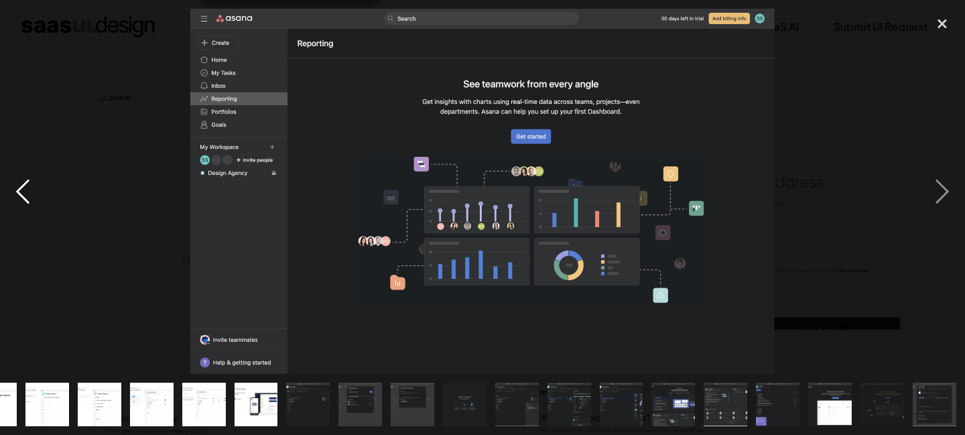
click at [34, 201] on div "previous image" at bounding box center [23, 191] width 46 height 365
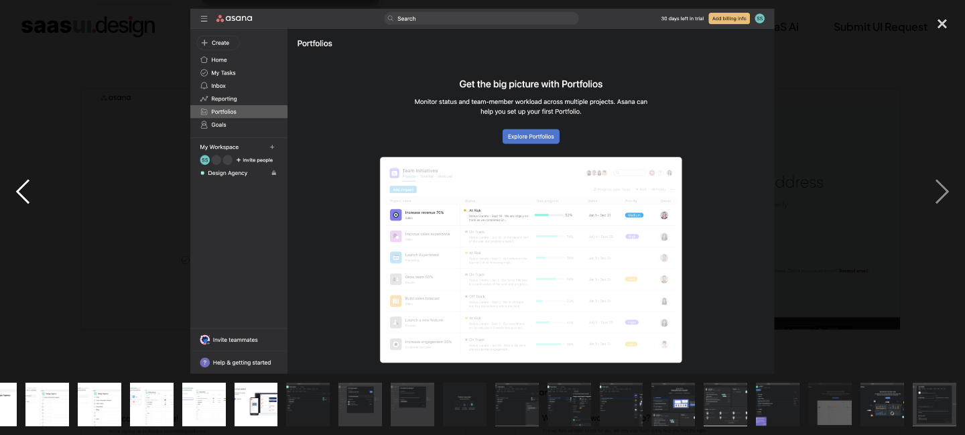
click at [34, 201] on div "previous image" at bounding box center [23, 191] width 46 height 365
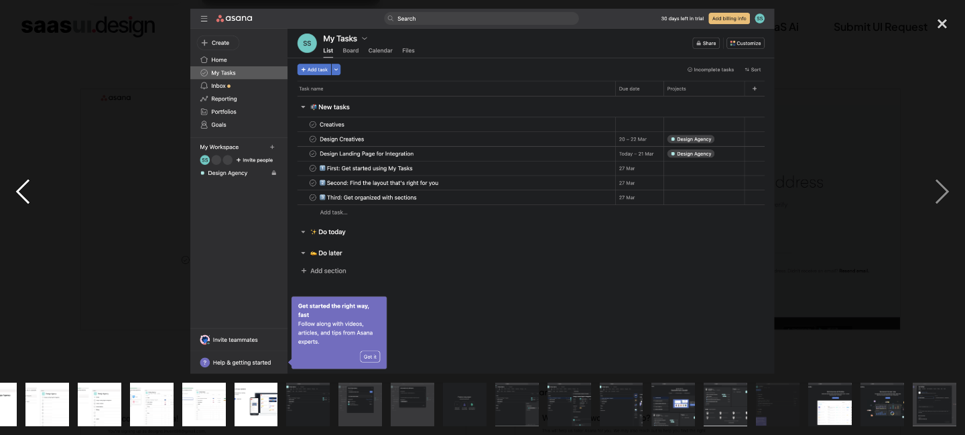
click at [34, 201] on div "previous image" at bounding box center [23, 191] width 46 height 365
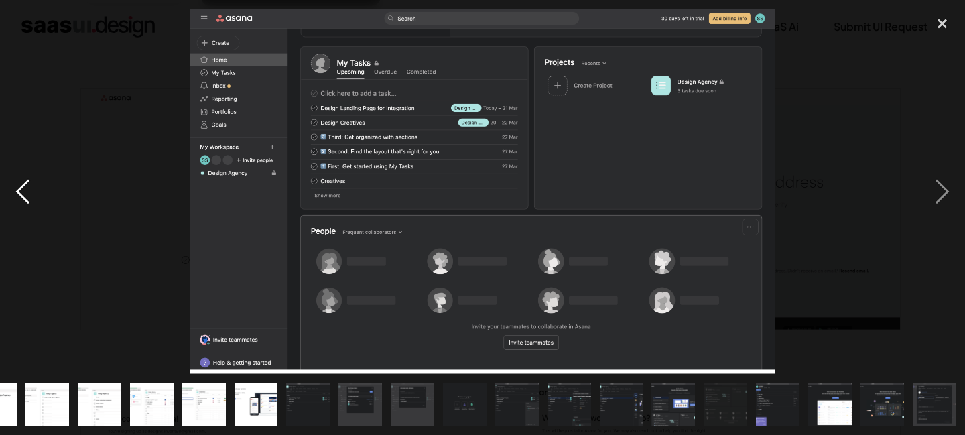
click at [34, 201] on div "previous image" at bounding box center [23, 191] width 46 height 365
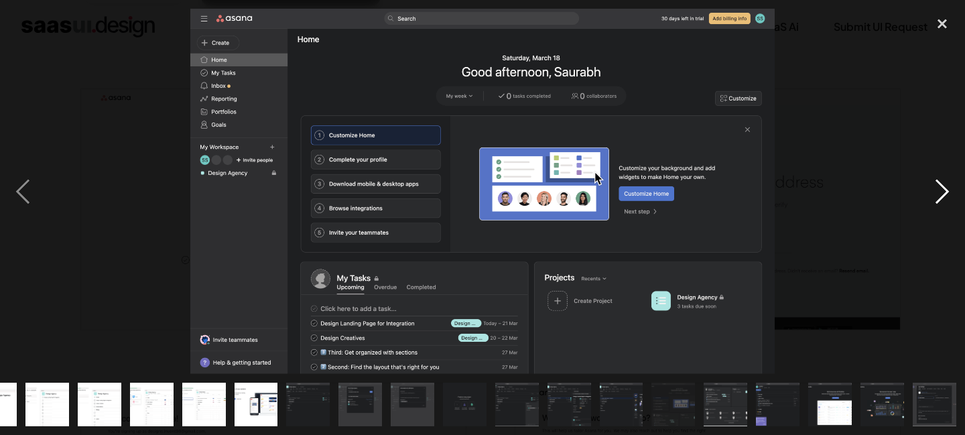
click at [943, 189] on div "next image" at bounding box center [943, 191] width 46 height 365
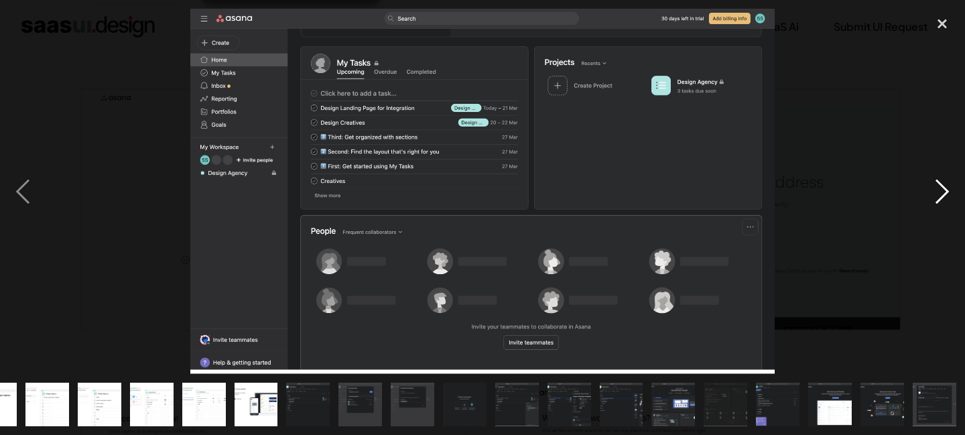
click at [943, 189] on div "next image" at bounding box center [943, 191] width 46 height 365
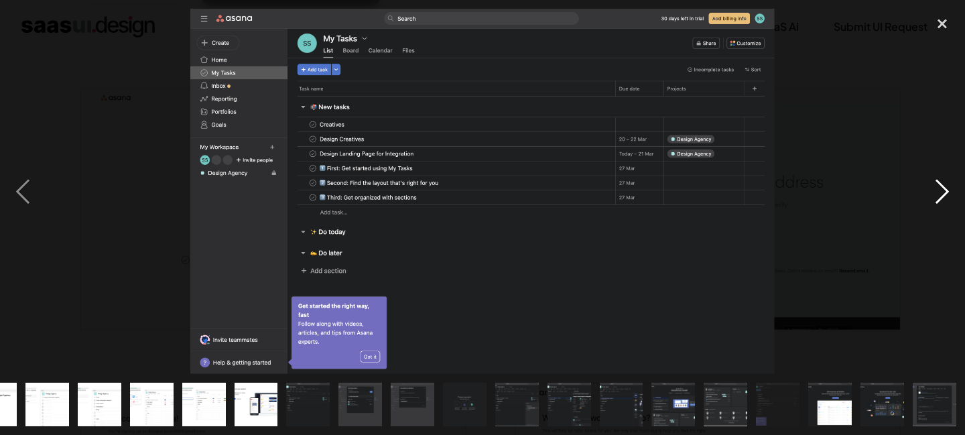
click at [944, 190] on div "next image" at bounding box center [943, 191] width 46 height 365
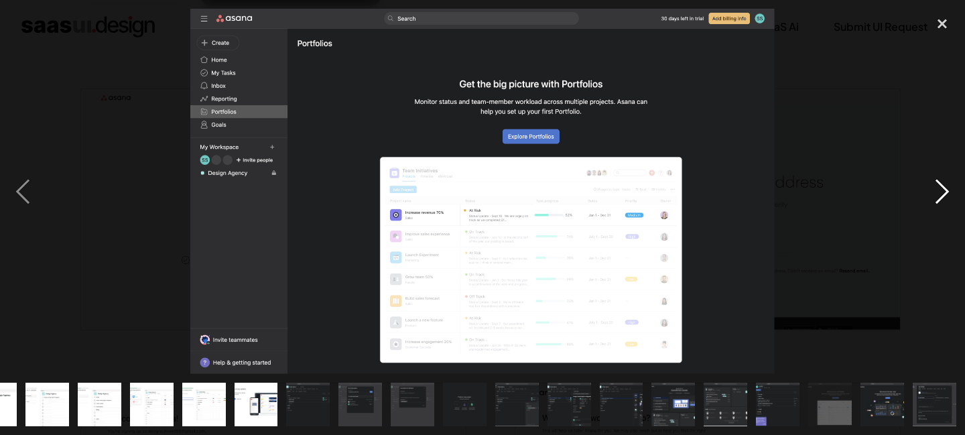
click at [944, 190] on div "next image" at bounding box center [943, 191] width 46 height 365
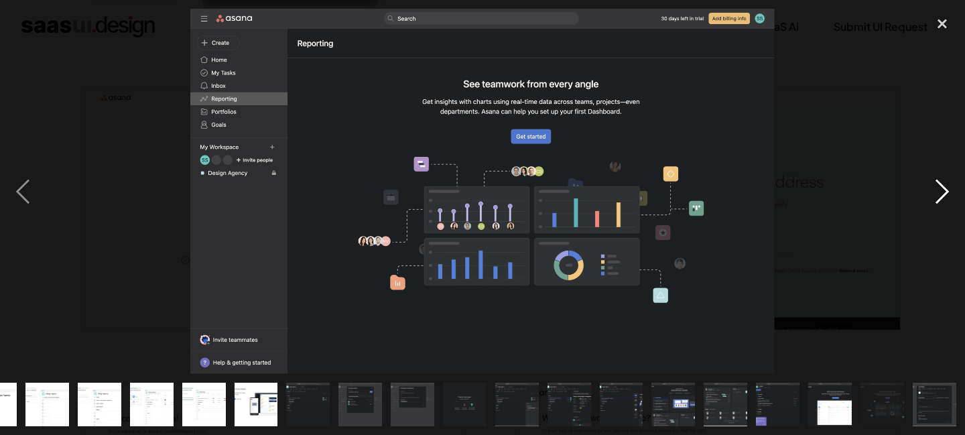
click at [944, 190] on div "next image" at bounding box center [943, 191] width 46 height 365
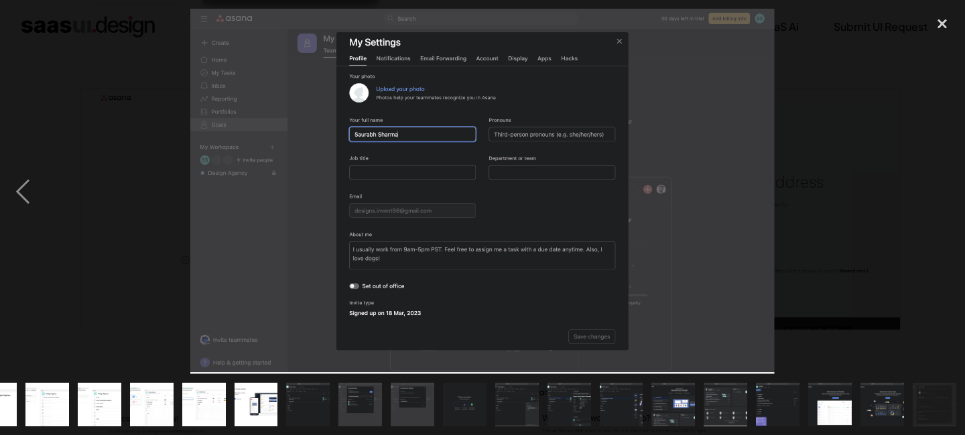
click at [944, 190] on div "next image" at bounding box center [943, 191] width 46 height 365
click at [896, 199] on div at bounding box center [482, 191] width 965 height 365
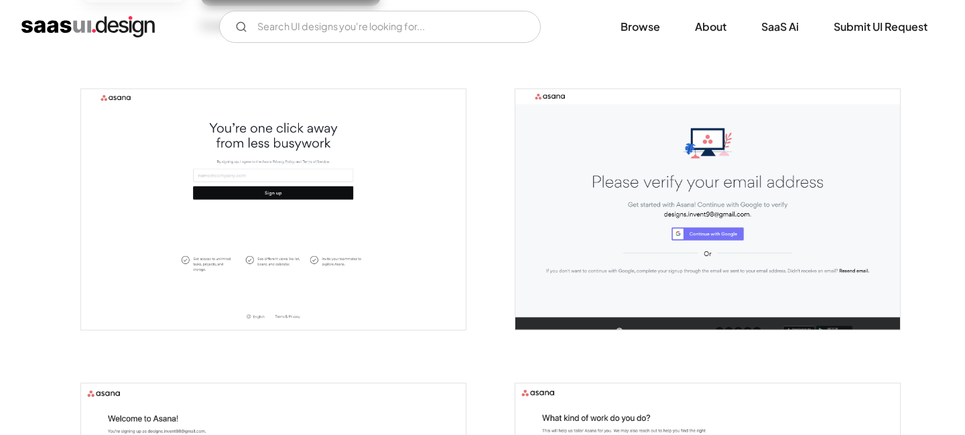
scroll to position [0, 0]
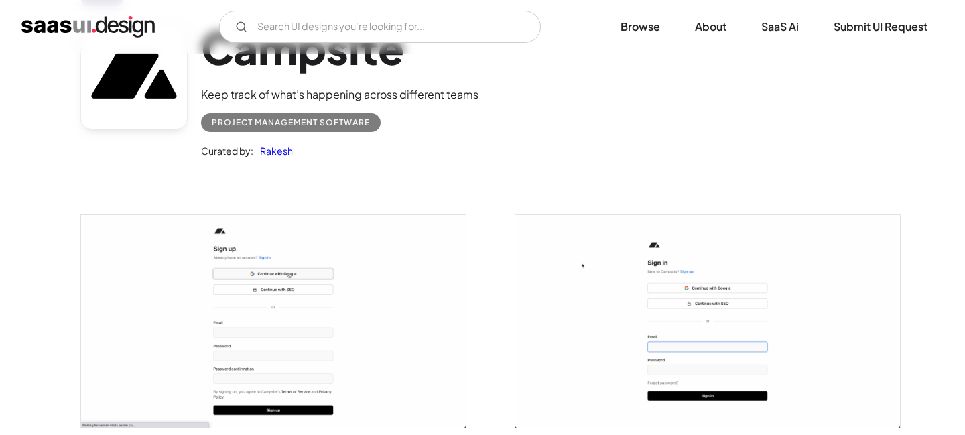
scroll to position [305, 0]
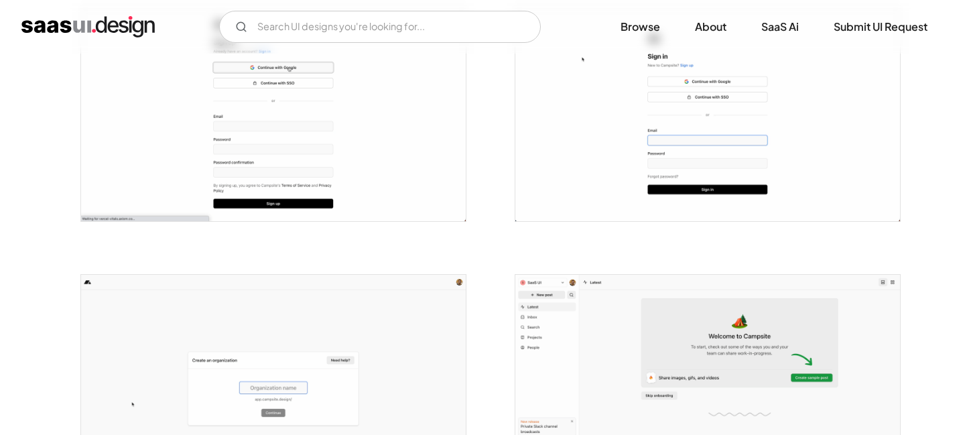
click at [279, 128] on img "open lightbox" at bounding box center [273, 115] width 385 height 213
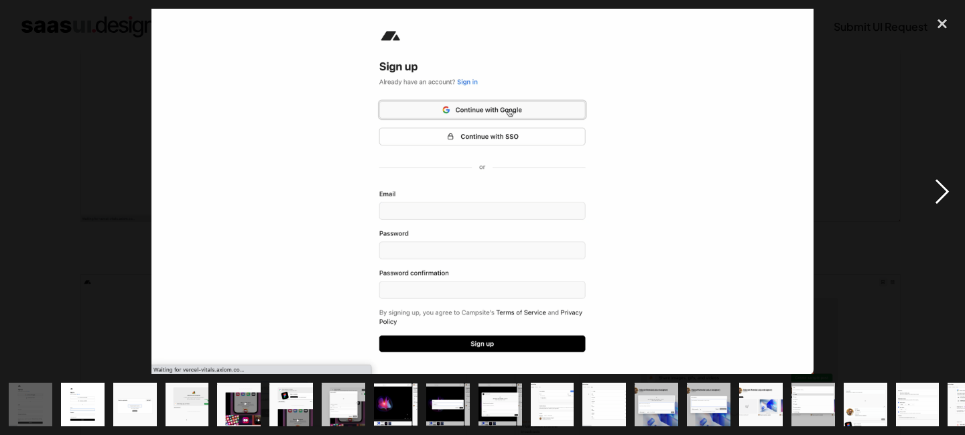
click at [943, 186] on div "next image" at bounding box center [943, 191] width 46 height 365
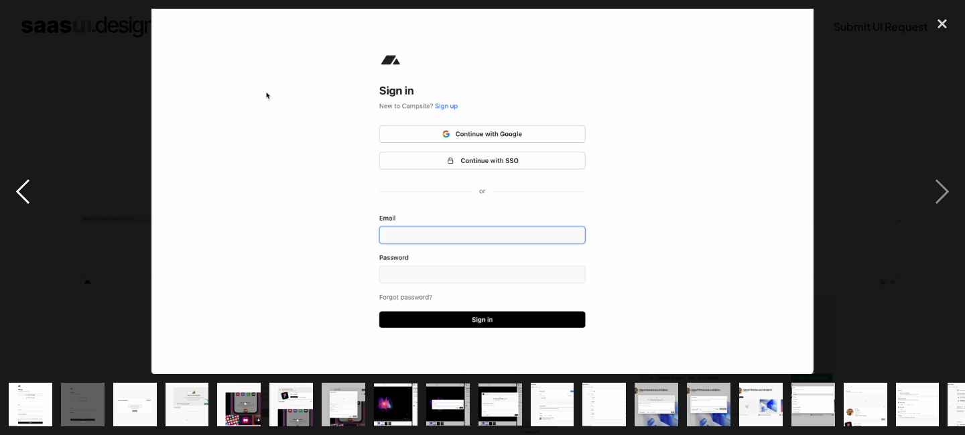
click at [19, 196] on div "previous image" at bounding box center [23, 191] width 46 height 365
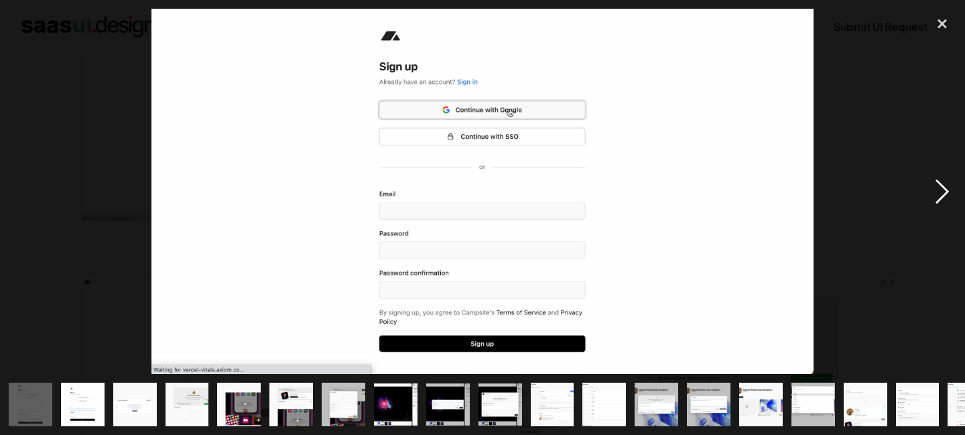
click at [941, 196] on div "next image" at bounding box center [943, 191] width 46 height 365
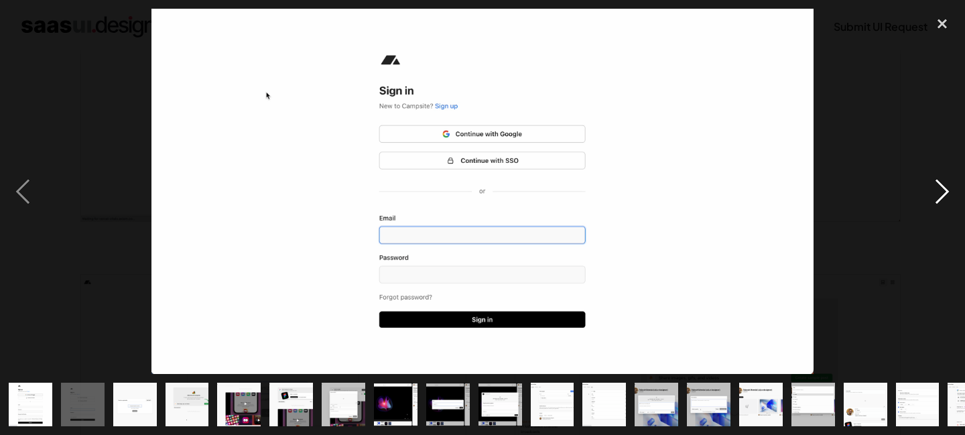
click at [941, 196] on div "next image" at bounding box center [943, 191] width 46 height 365
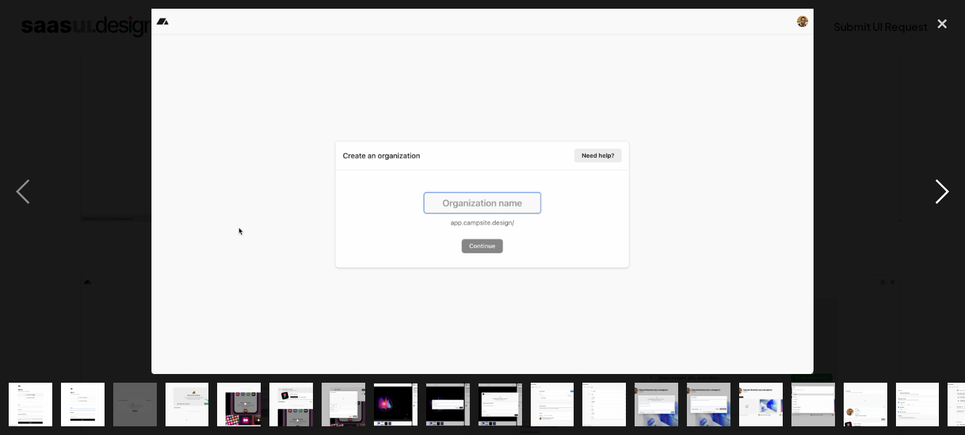
click at [941, 196] on div "next image" at bounding box center [943, 191] width 46 height 365
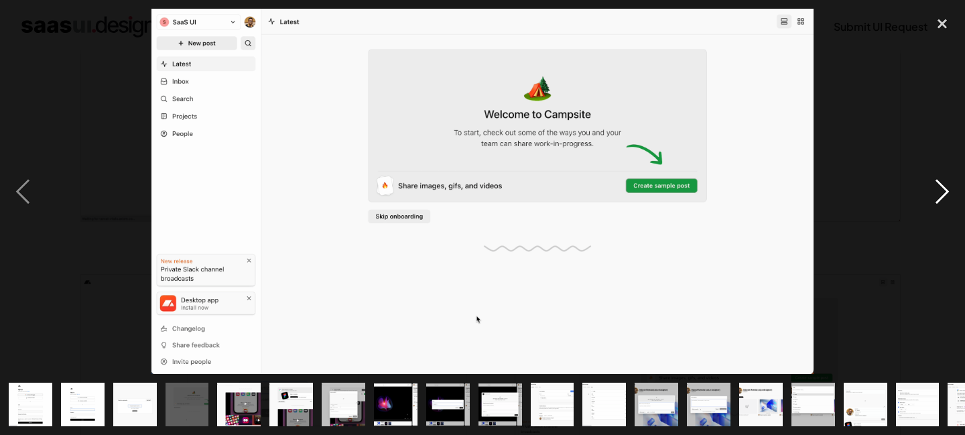
click at [941, 196] on div "next image" at bounding box center [943, 191] width 46 height 365
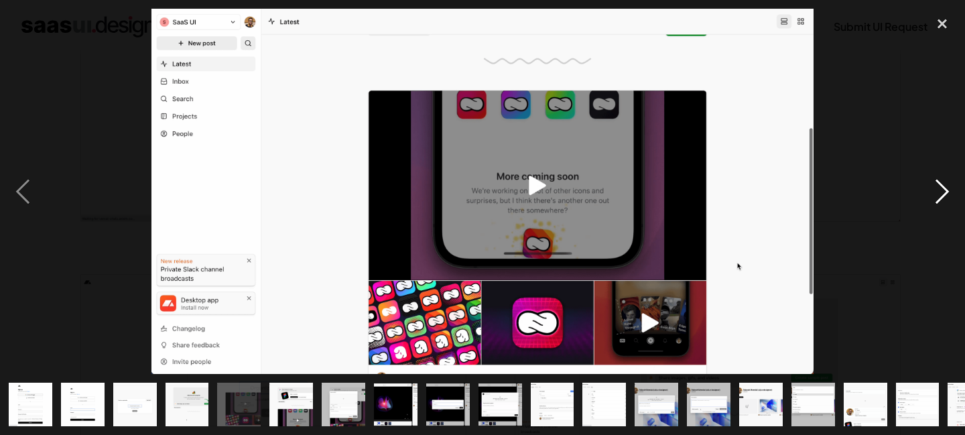
click at [941, 196] on div "next image" at bounding box center [943, 191] width 46 height 365
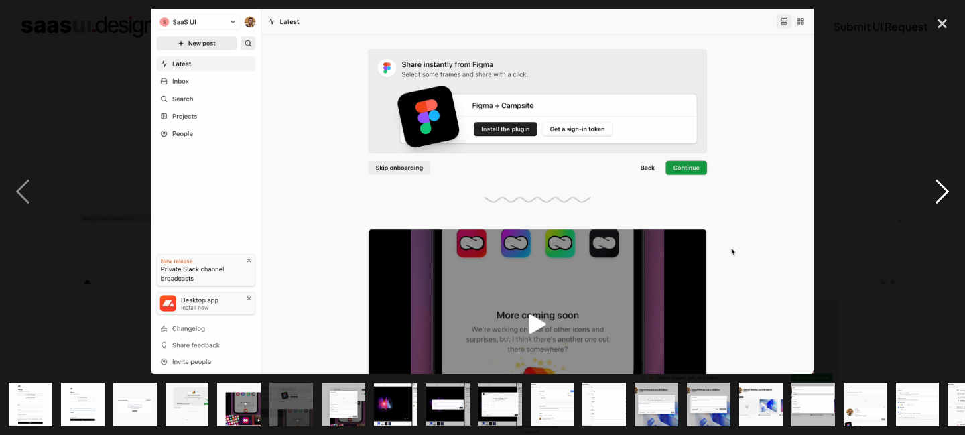
click at [941, 196] on div "next image" at bounding box center [943, 191] width 46 height 365
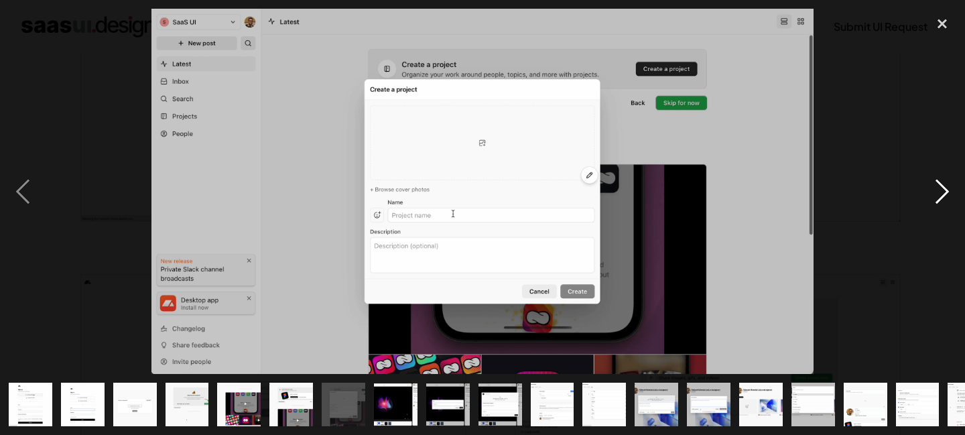
click at [941, 196] on div "next image" at bounding box center [943, 191] width 46 height 365
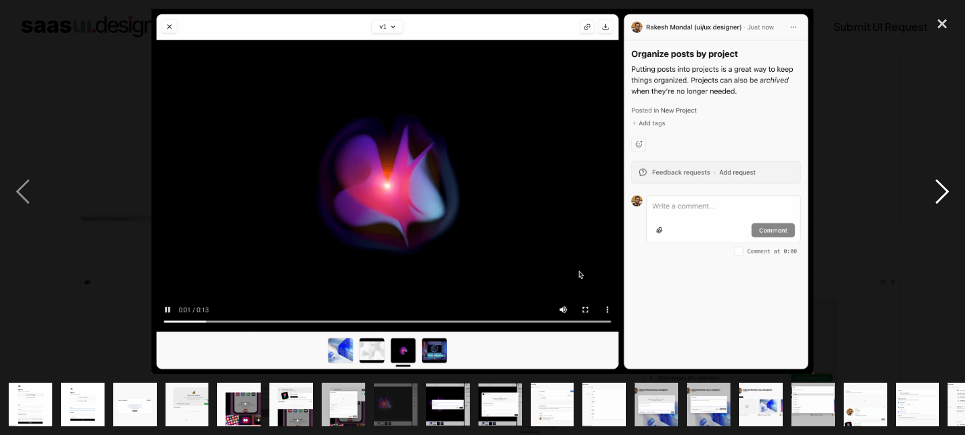
click at [941, 196] on div "next image" at bounding box center [943, 191] width 46 height 365
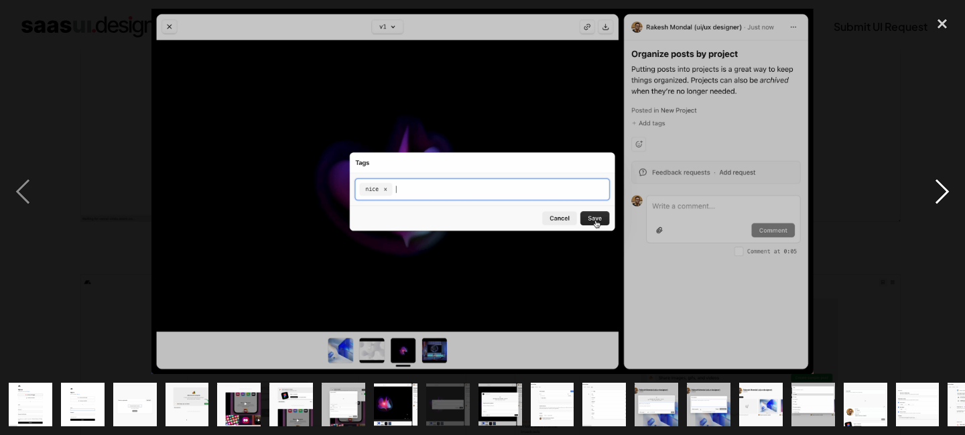
click at [941, 196] on div "next image" at bounding box center [943, 191] width 46 height 365
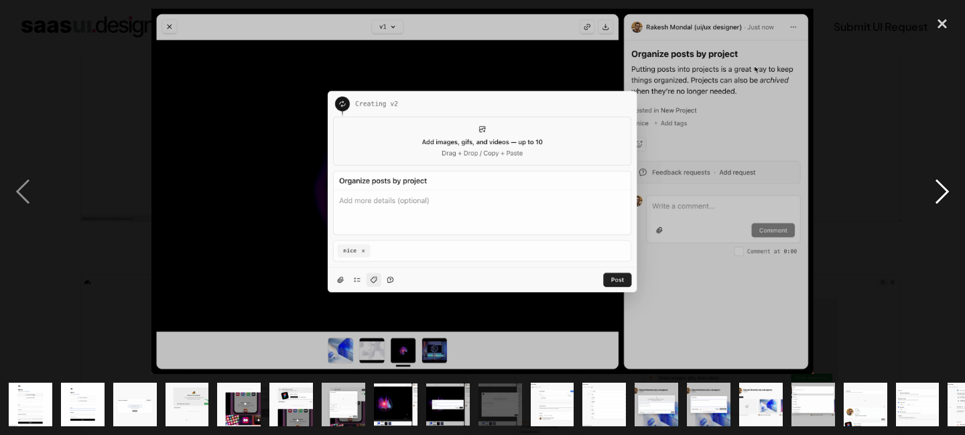
click at [941, 196] on div "next image" at bounding box center [943, 191] width 46 height 365
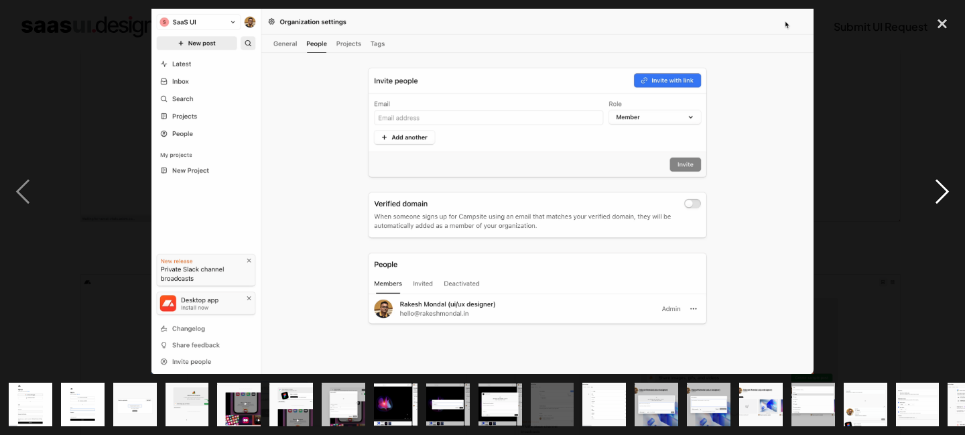
click at [941, 196] on div "next image" at bounding box center [943, 191] width 46 height 365
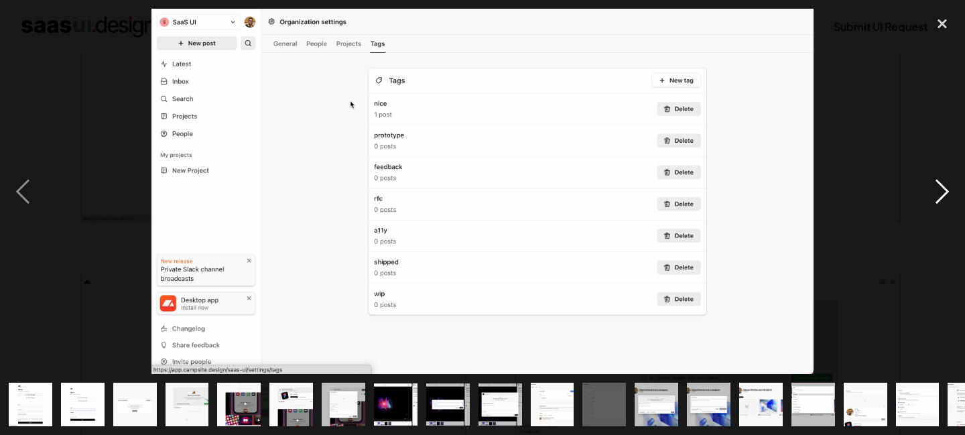
click at [941, 196] on div "next image" at bounding box center [943, 191] width 46 height 365
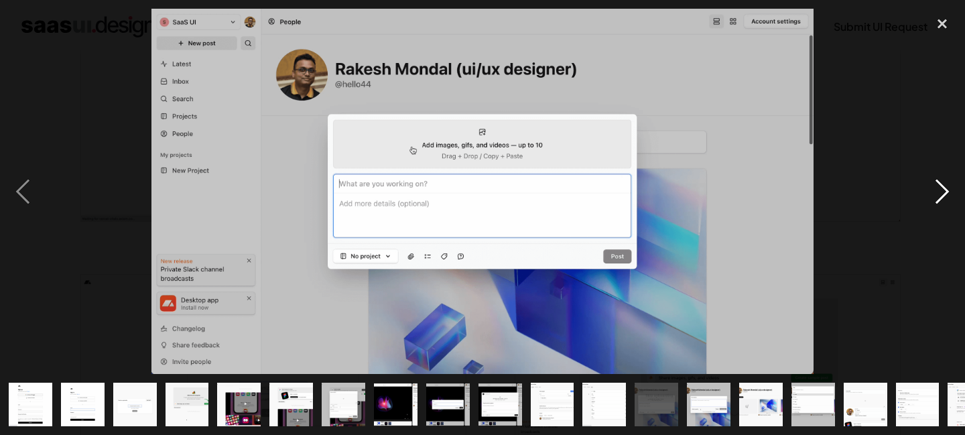
click at [941, 196] on div "next image" at bounding box center [943, 191] width 46 height 365
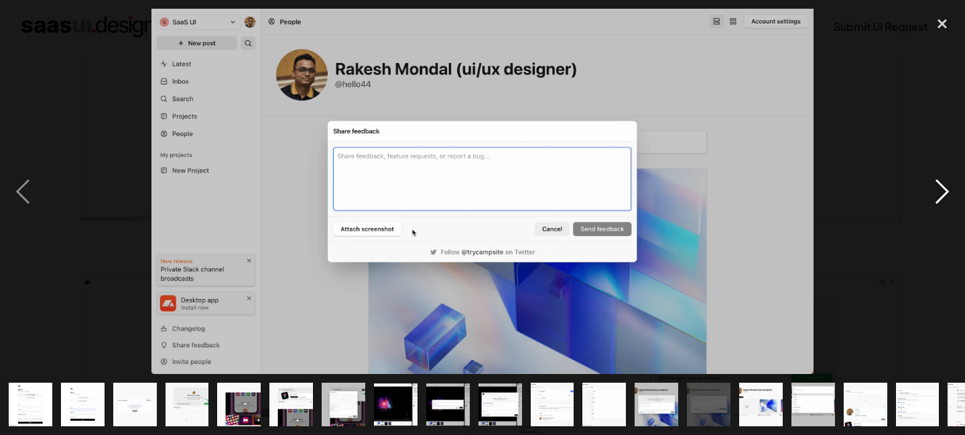
click at [941, 196] on div "next image" at bounding box center [943, 191] width 46 height 365
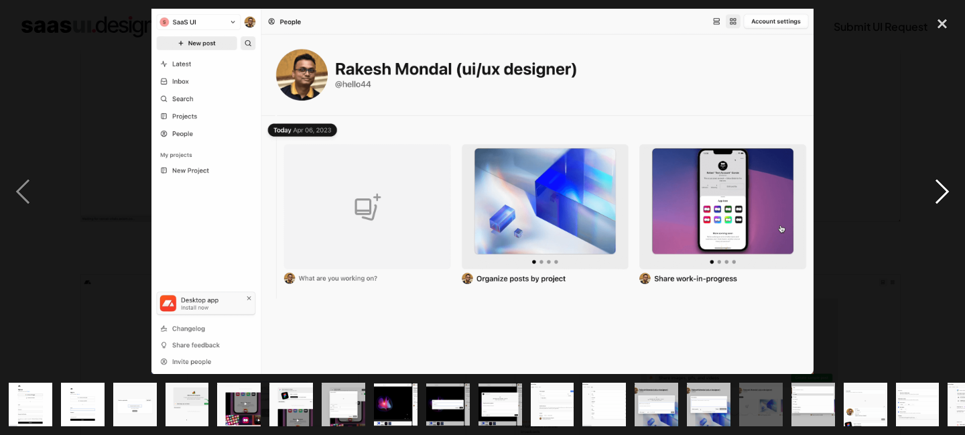
click at [941, 196] on div "next image" at bounding box center [943, 191] width 46 height 365
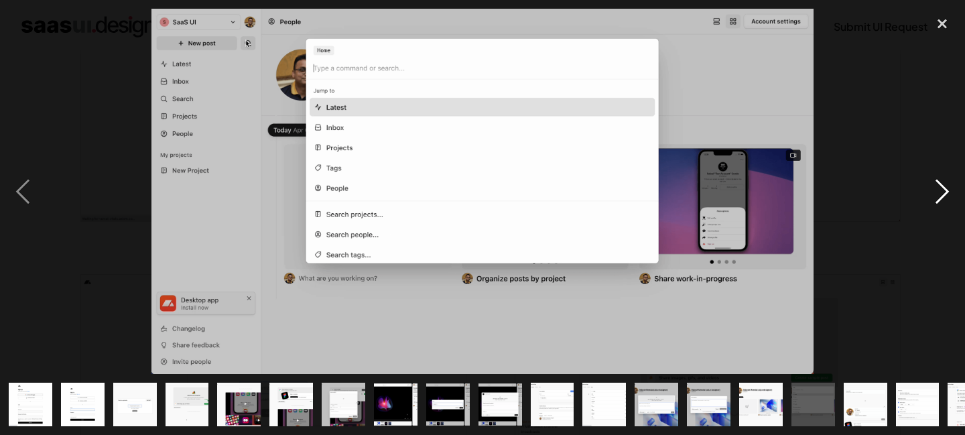
click at [941, 196] on div "next image" at bounding box center [943, 191] width 46 height 365
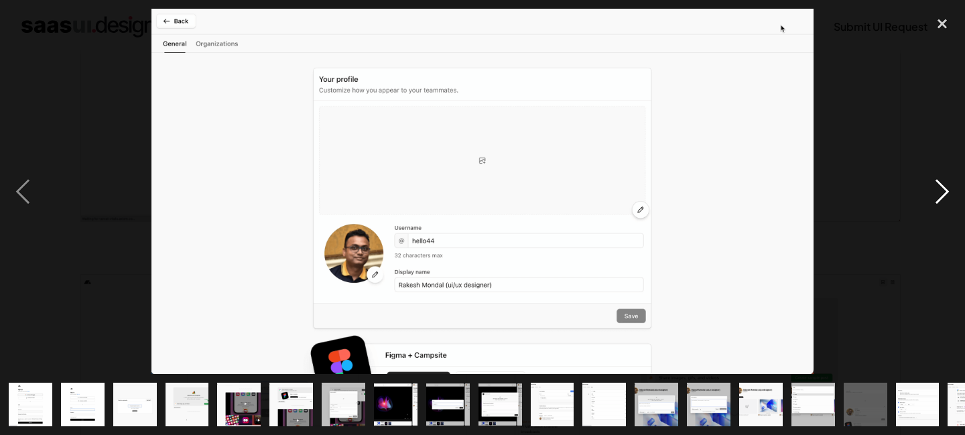
click at [941, 196] on div "next image" at bounding box center [943, 191] width 46 height 365
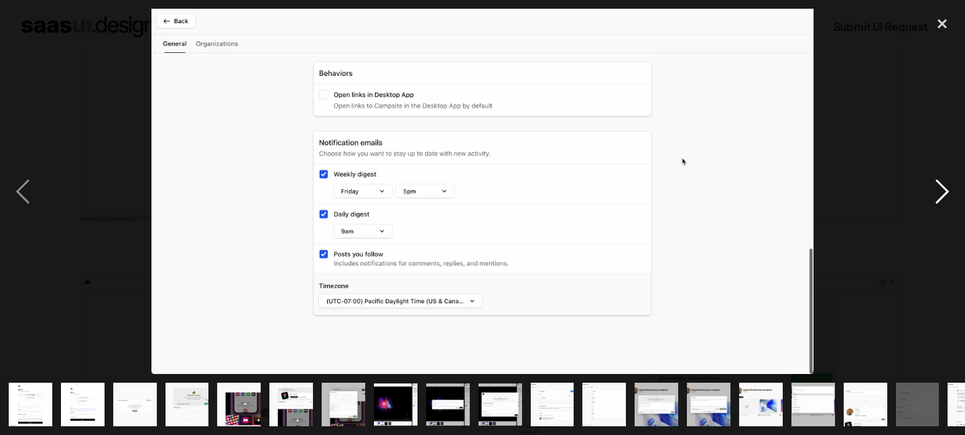
click at [940, 196] on div "next image" at bounding box center [943, 191] width 46 height 365
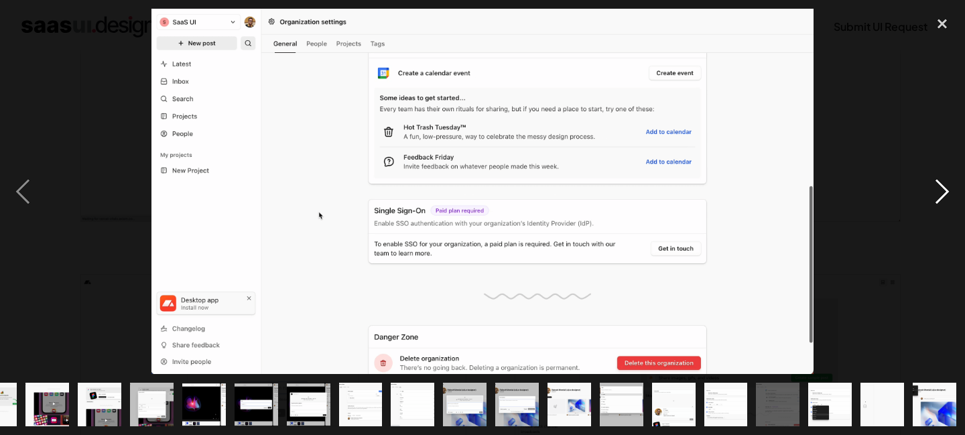
scroll to position [0, 192]
click at [939, 196] on div "next image" at bounding box center [943, 191] width 46 height 365
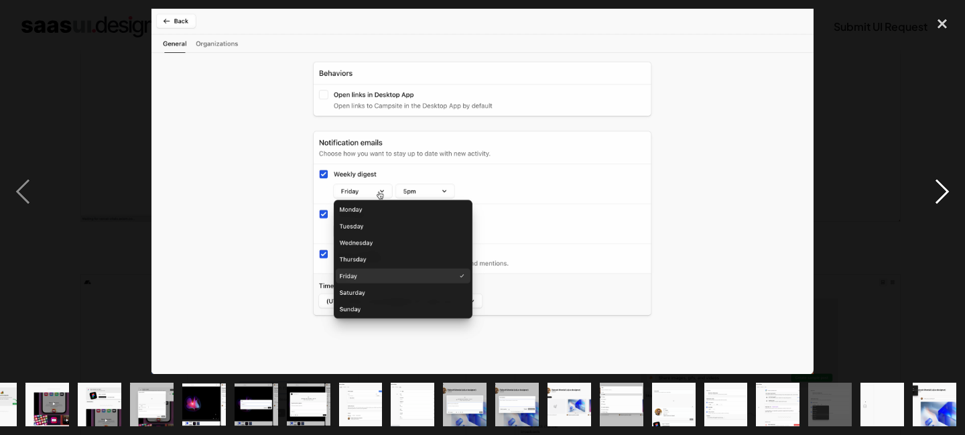
click at [939, 196] on div "next image" at bounding box center [943, 191] width 46 height 365
